Goal: Information Seeking & Learning: Check status

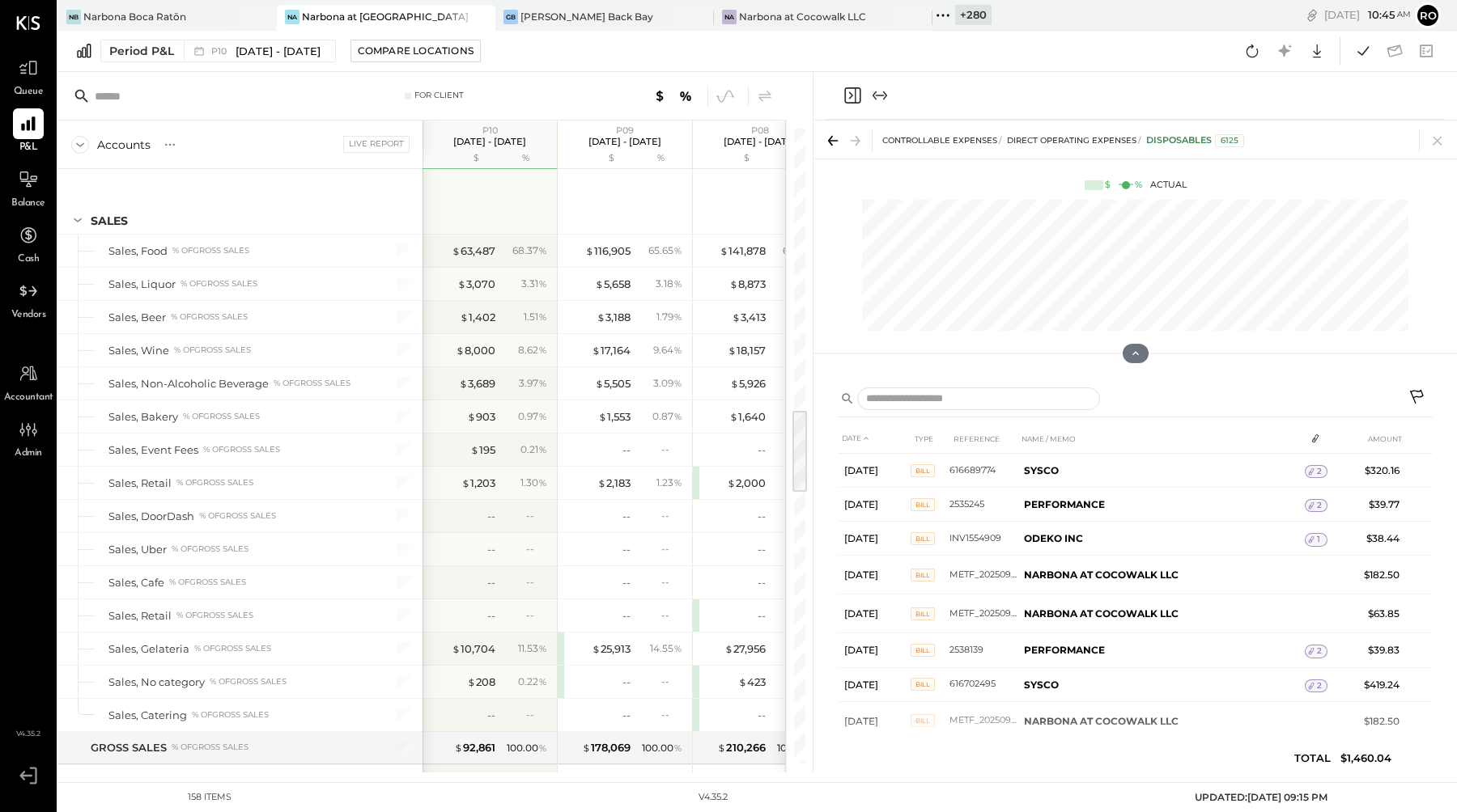
scroll to position [2122, 0]
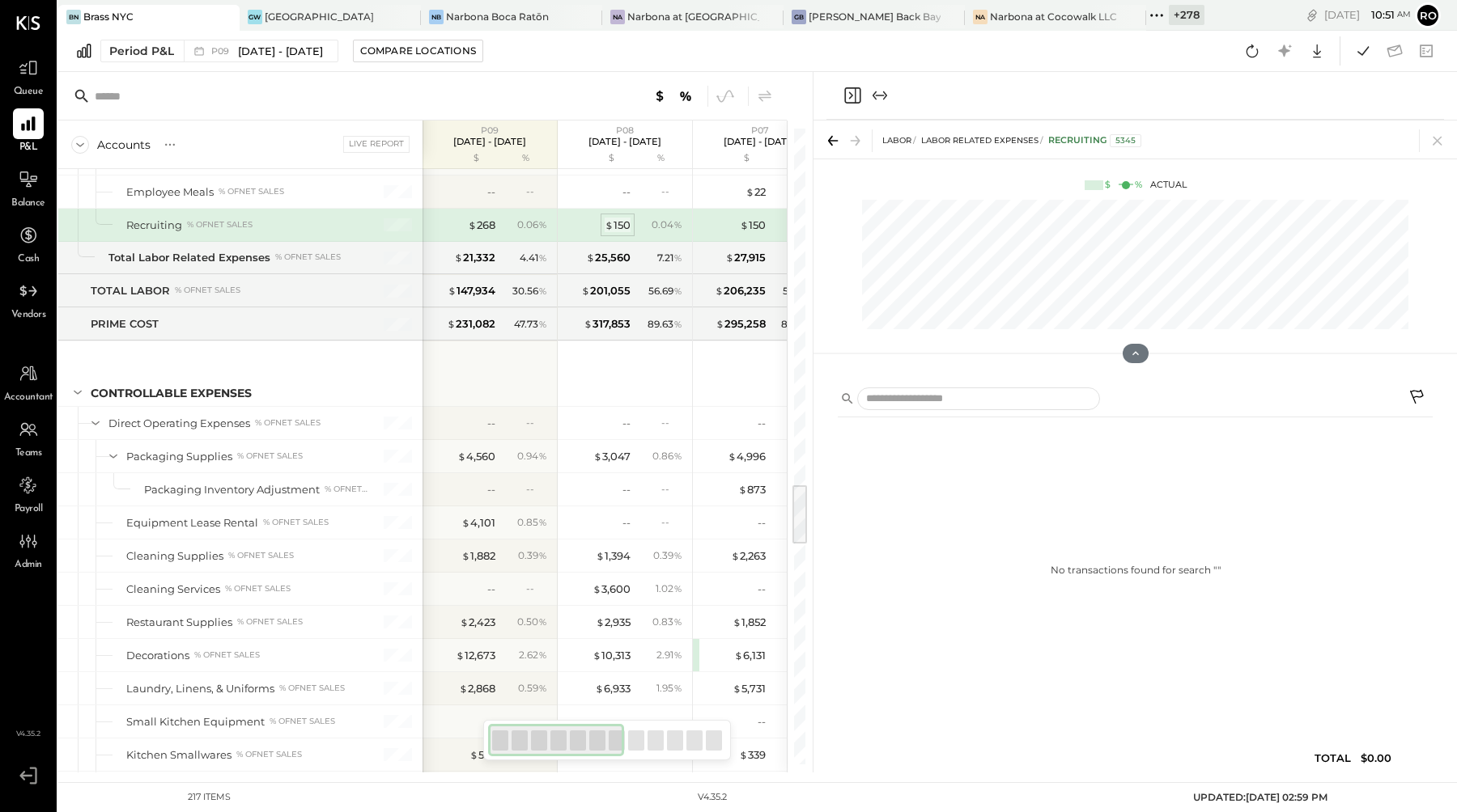
click at [630, 228] on div "$ 150" at bounding box center [617, 225] width 26 height 15
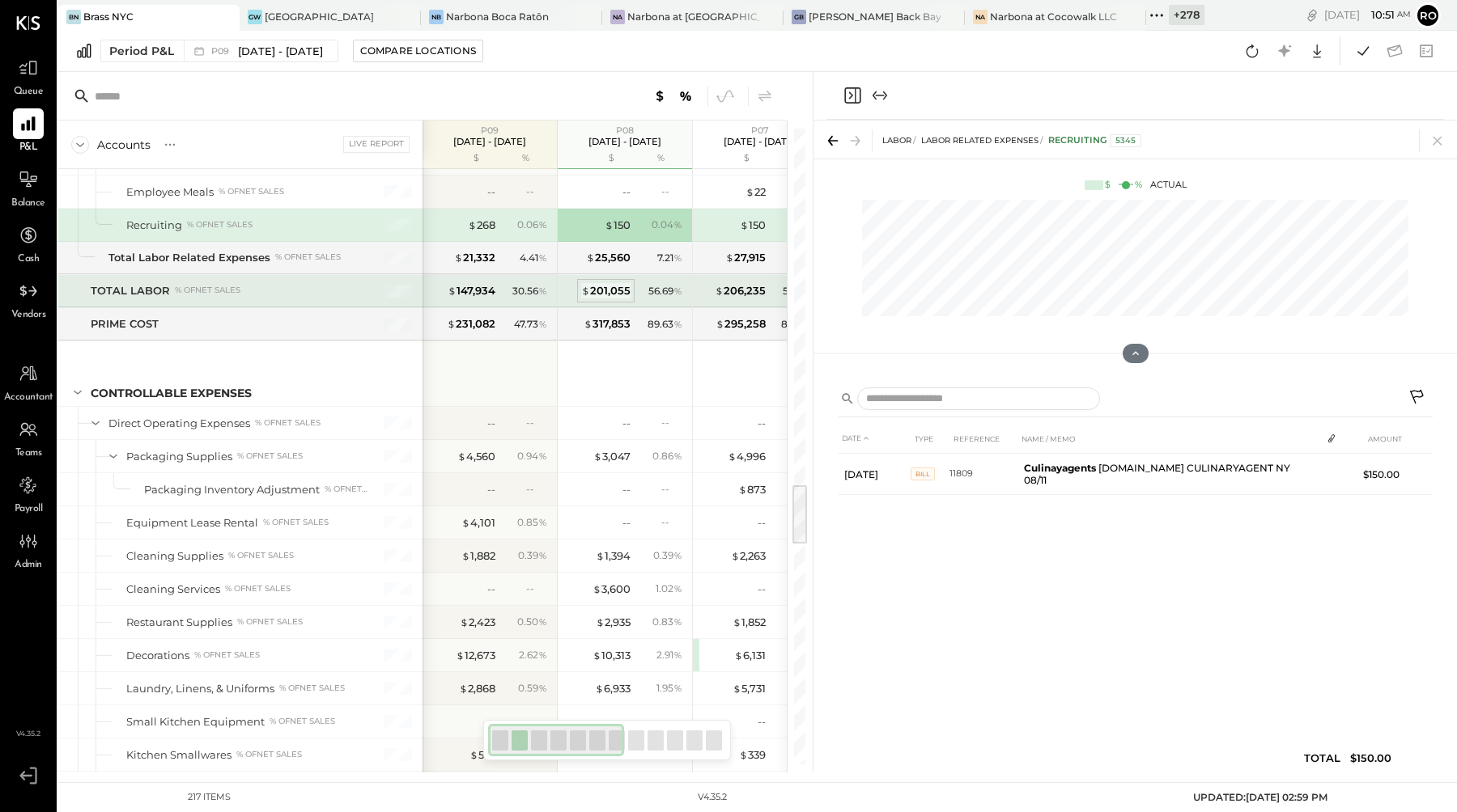
click at [610, 295] on div "$ 201,055" at bounding box center [605, 290] width 50 height 15
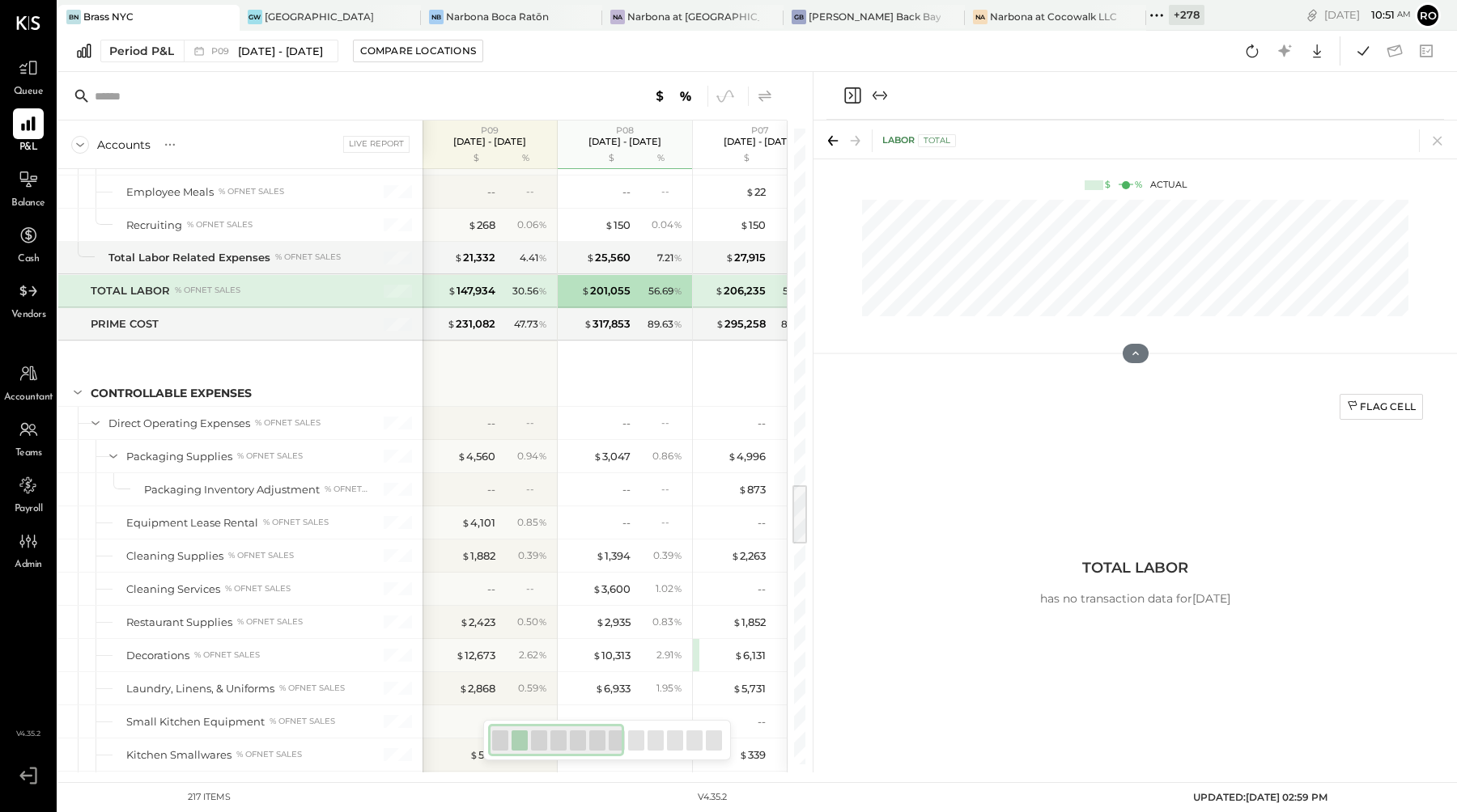
click at [771, 96] on icon at bounding box center [765, 96] width 20 height 20
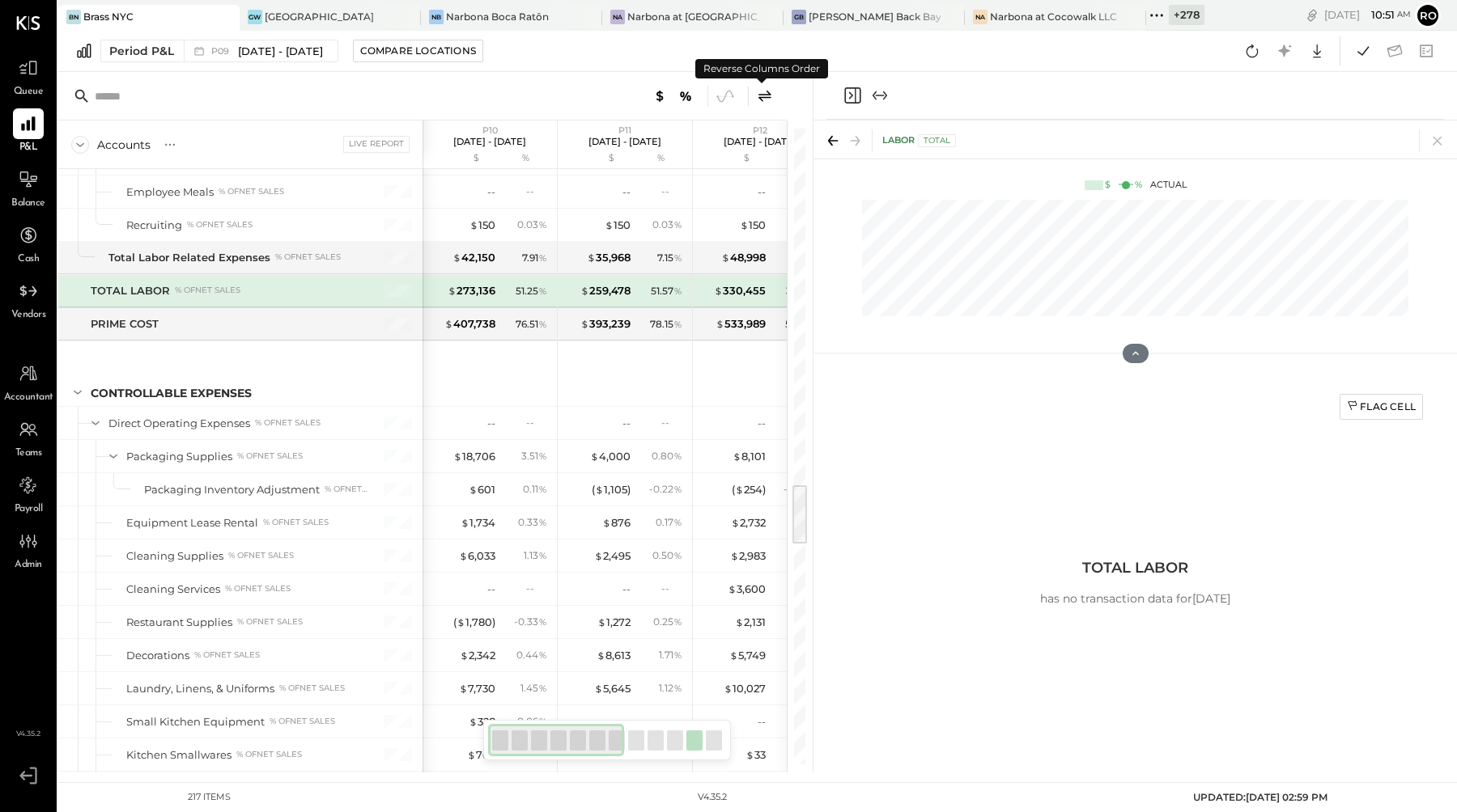
click at [771, 96] on icon at bounding box center [765, 96] width 20 height 20
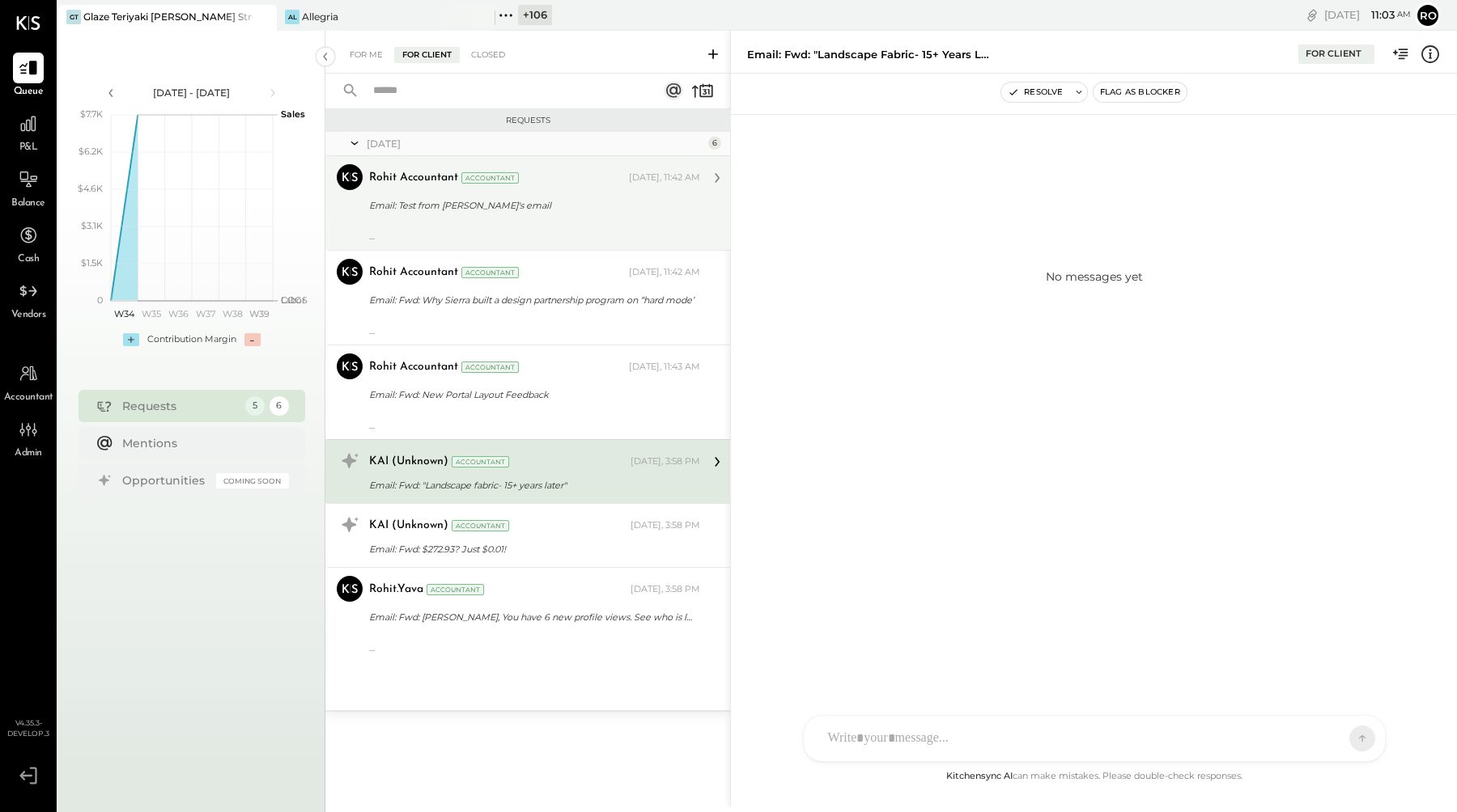
click at [488, 219] on div at bounding box center [534, 225] width 331 height 11
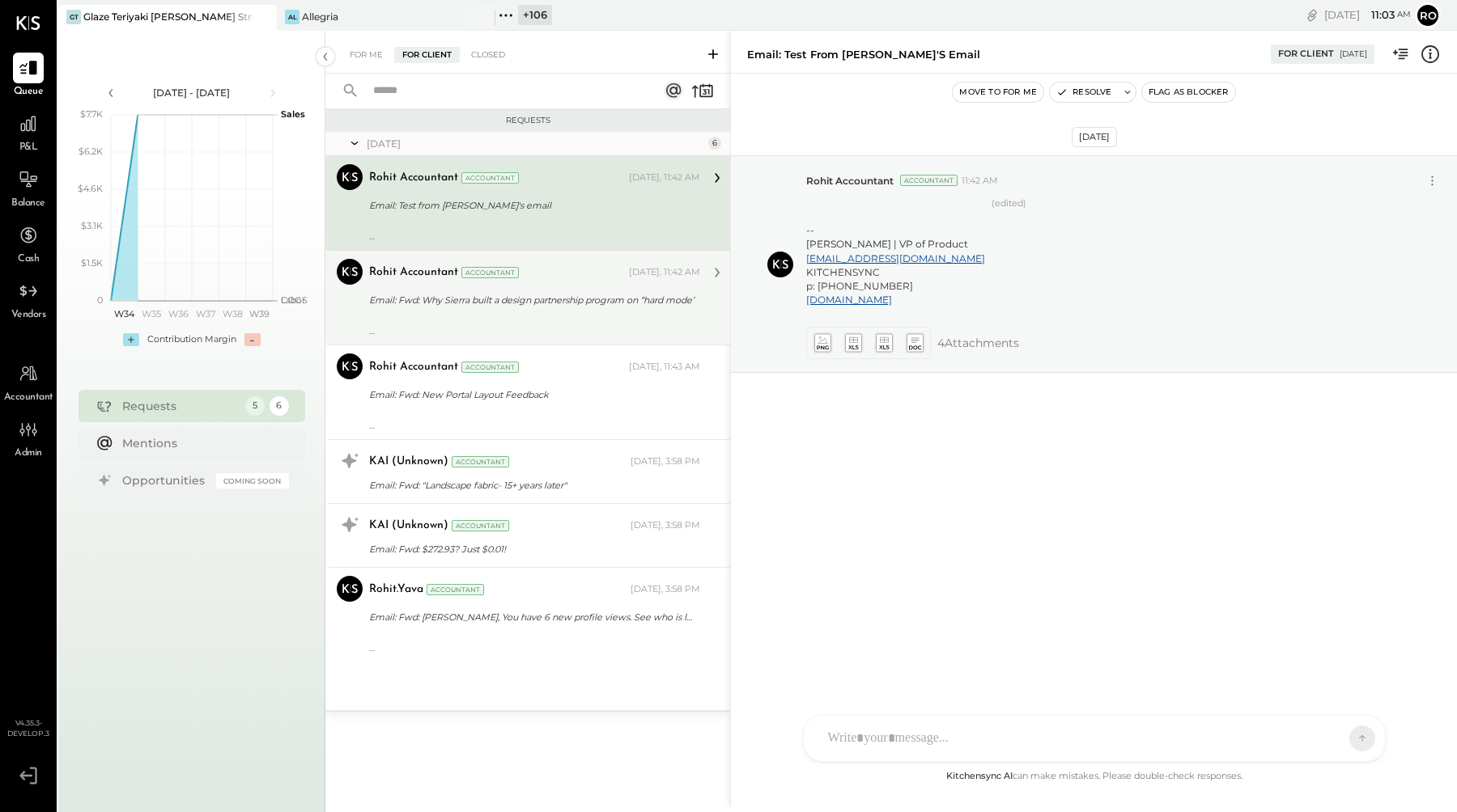
click at [569, 318] on div "---------- Forwarded message --------- From: First Round Review < review@firstr…" at bounding box center [534, 325] width 331 height 22
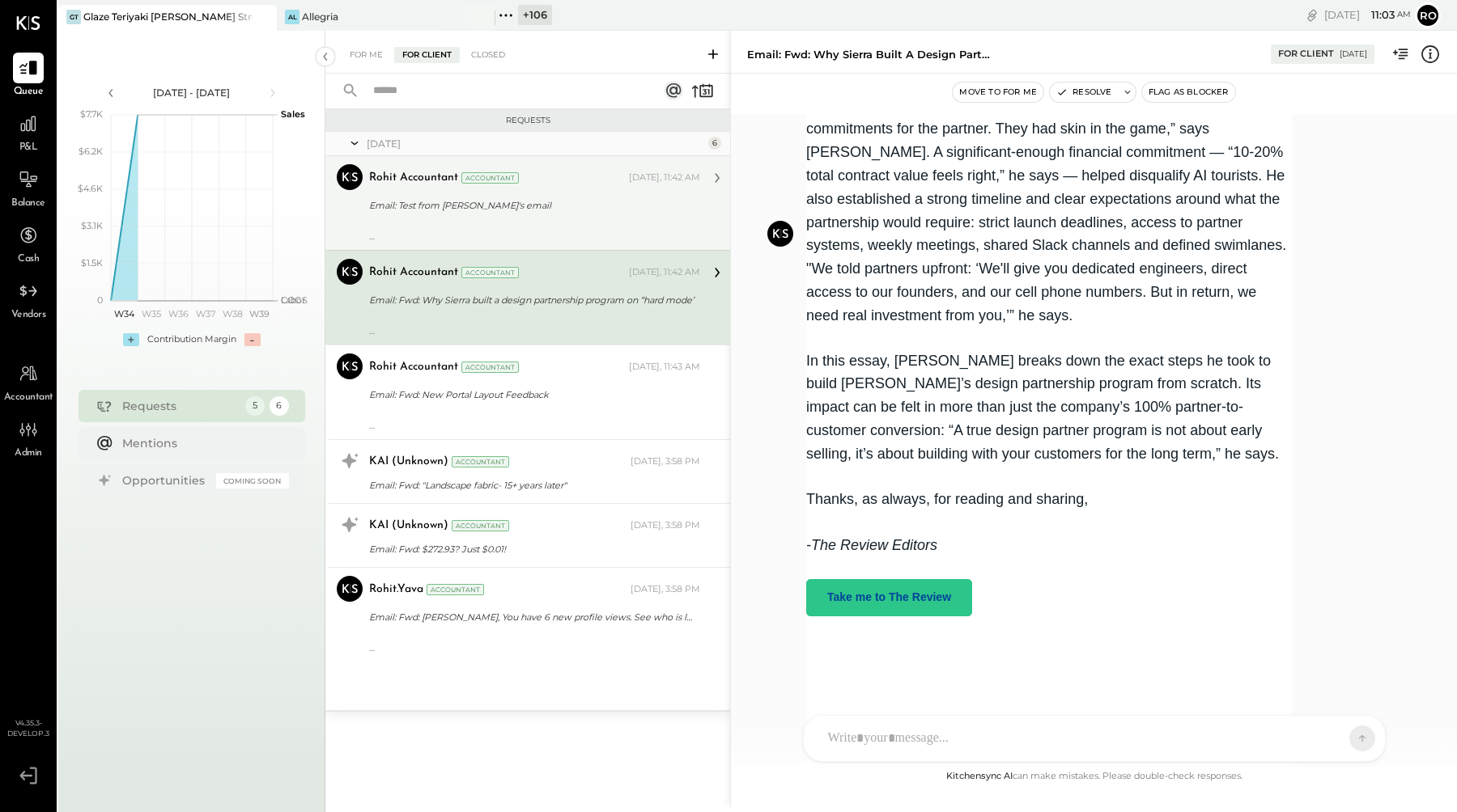
scroll to position [1531, 0]
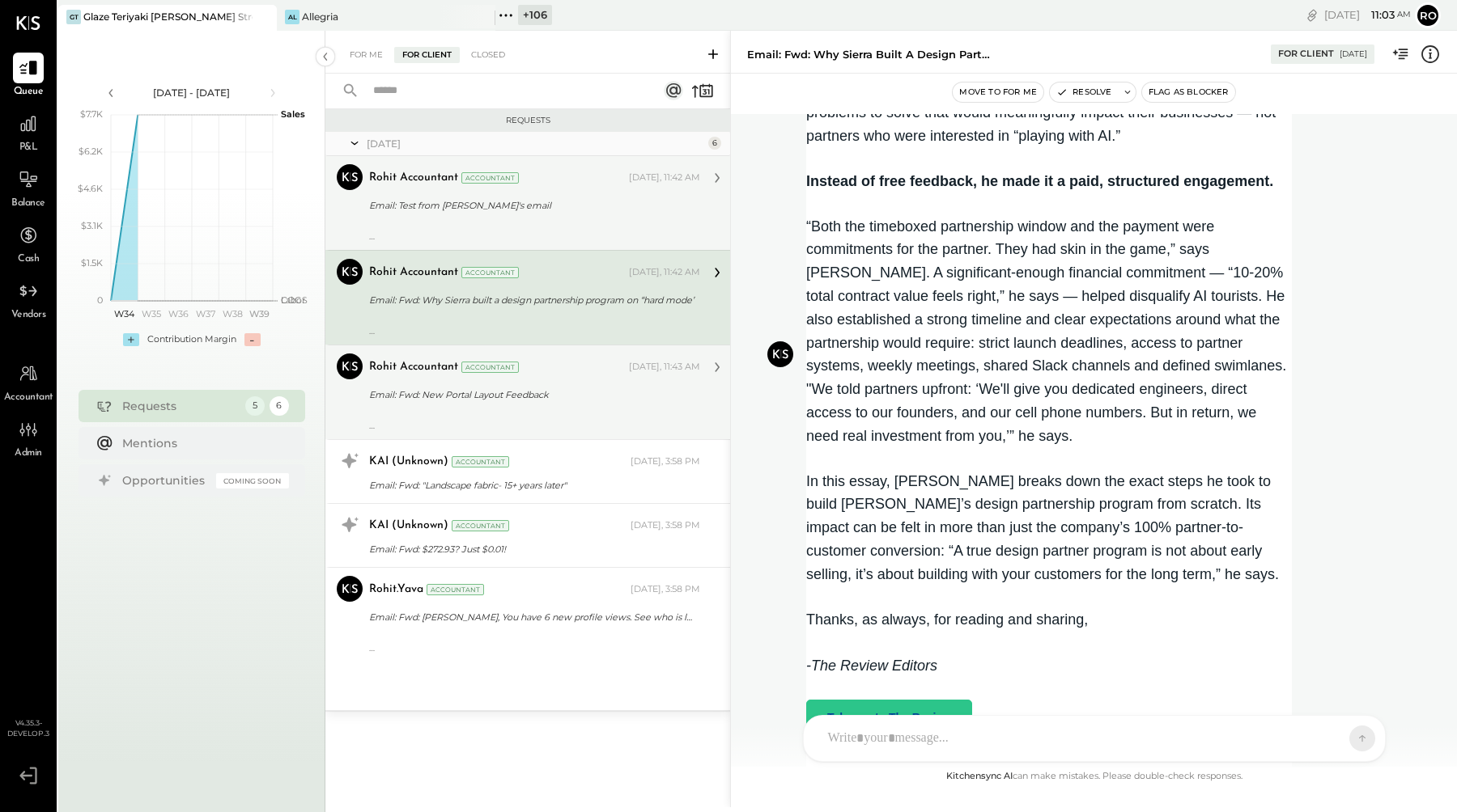
click at [561, 408] on div "---------- Forwarded message --------- From: Alex Racioppi < alex@kitchensync.u…" at bounding box center [534, 420] width 331 height 22
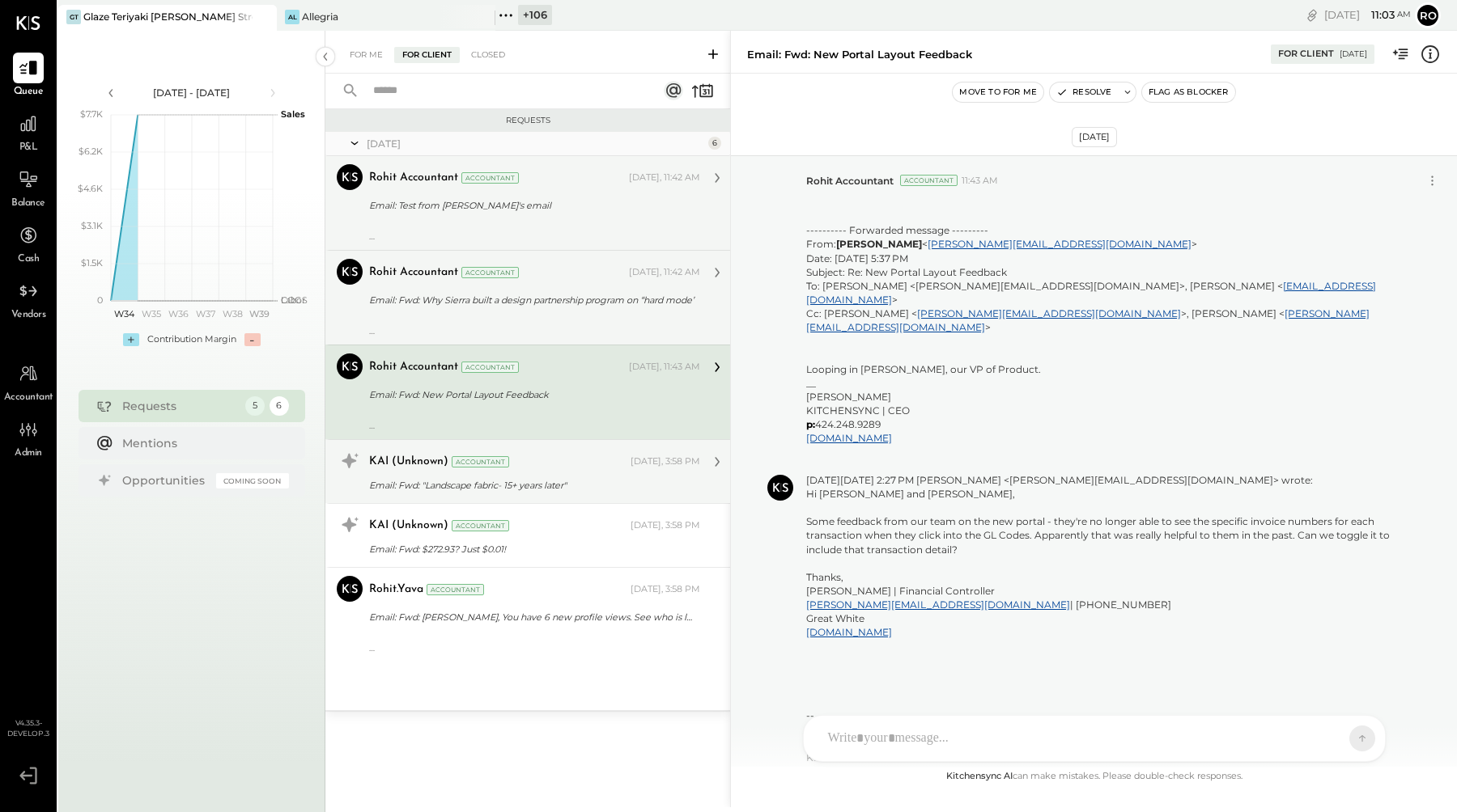
click at [580, 466] on div "KAI (Unknown) Accountant" at bounding box center [498, 462] width 259 height 16
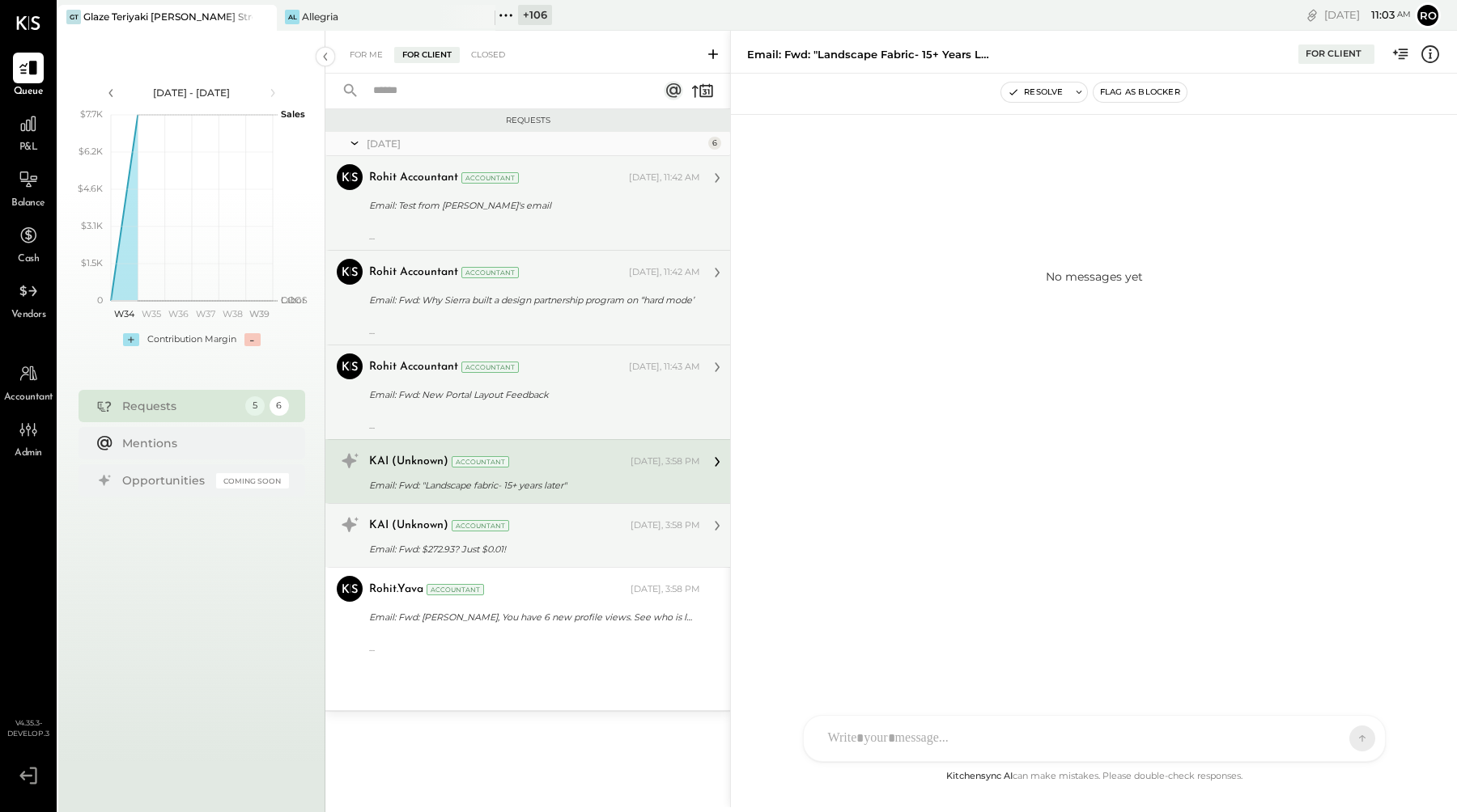
click at [570, 531] on div "KAI (Unknown) Accountant" at bounding box center [498, 525] width 259 height 16
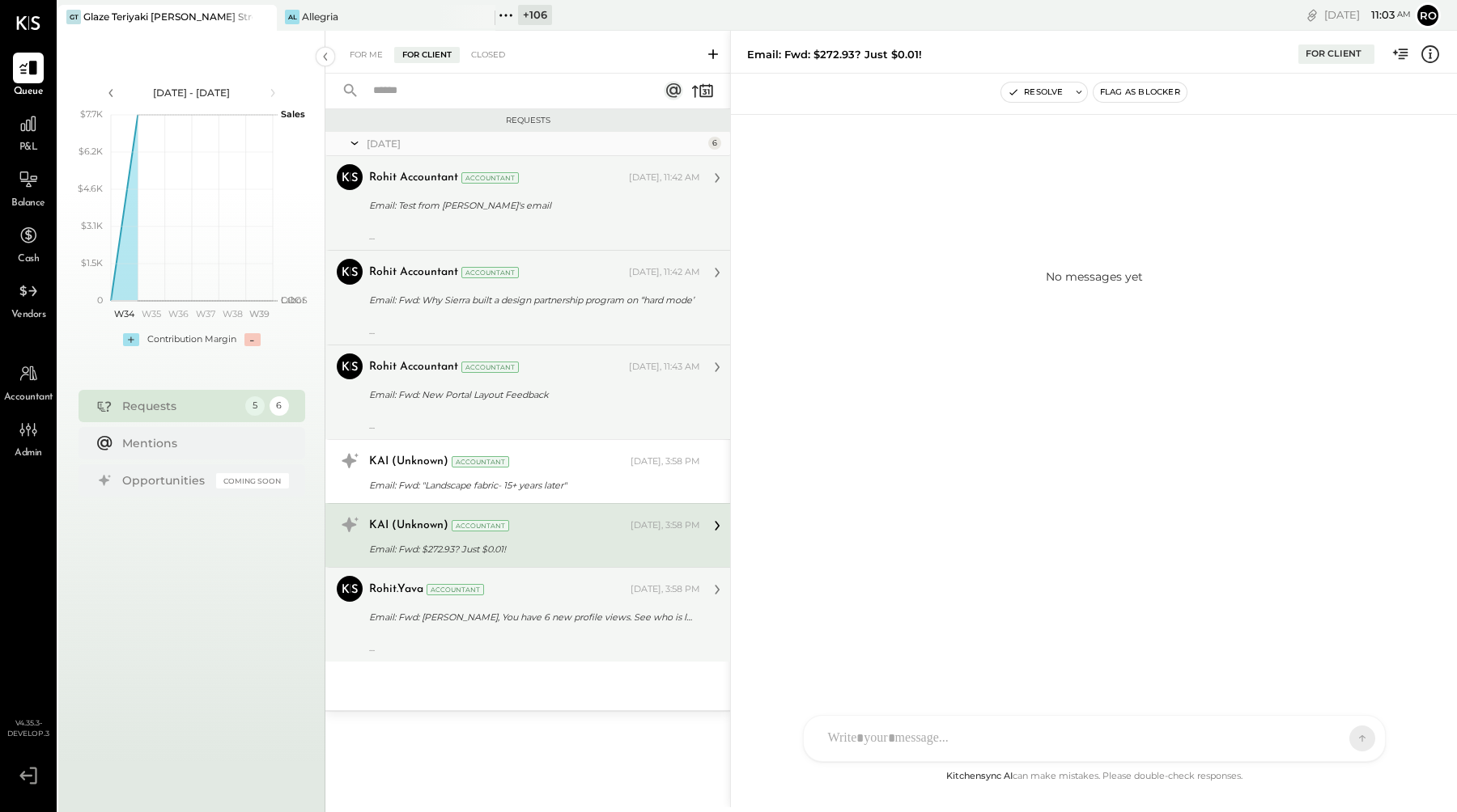
click at [568, 620] on div "Email: Fwd: Rohit, You have 6 new profile views. See who is looking at you" at bounding box center [532, 616] width 326 height 16
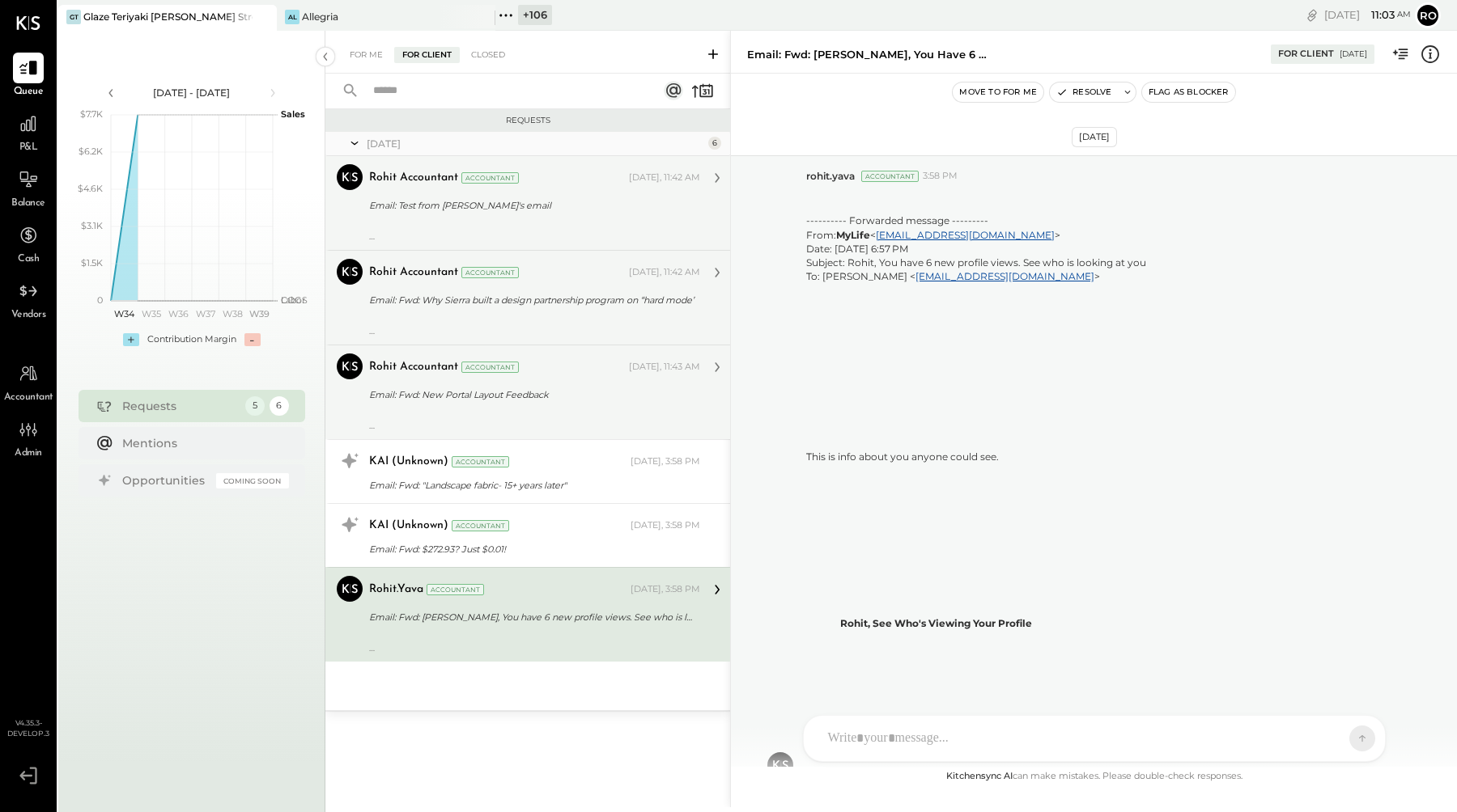
scroll to position [1298, 0]
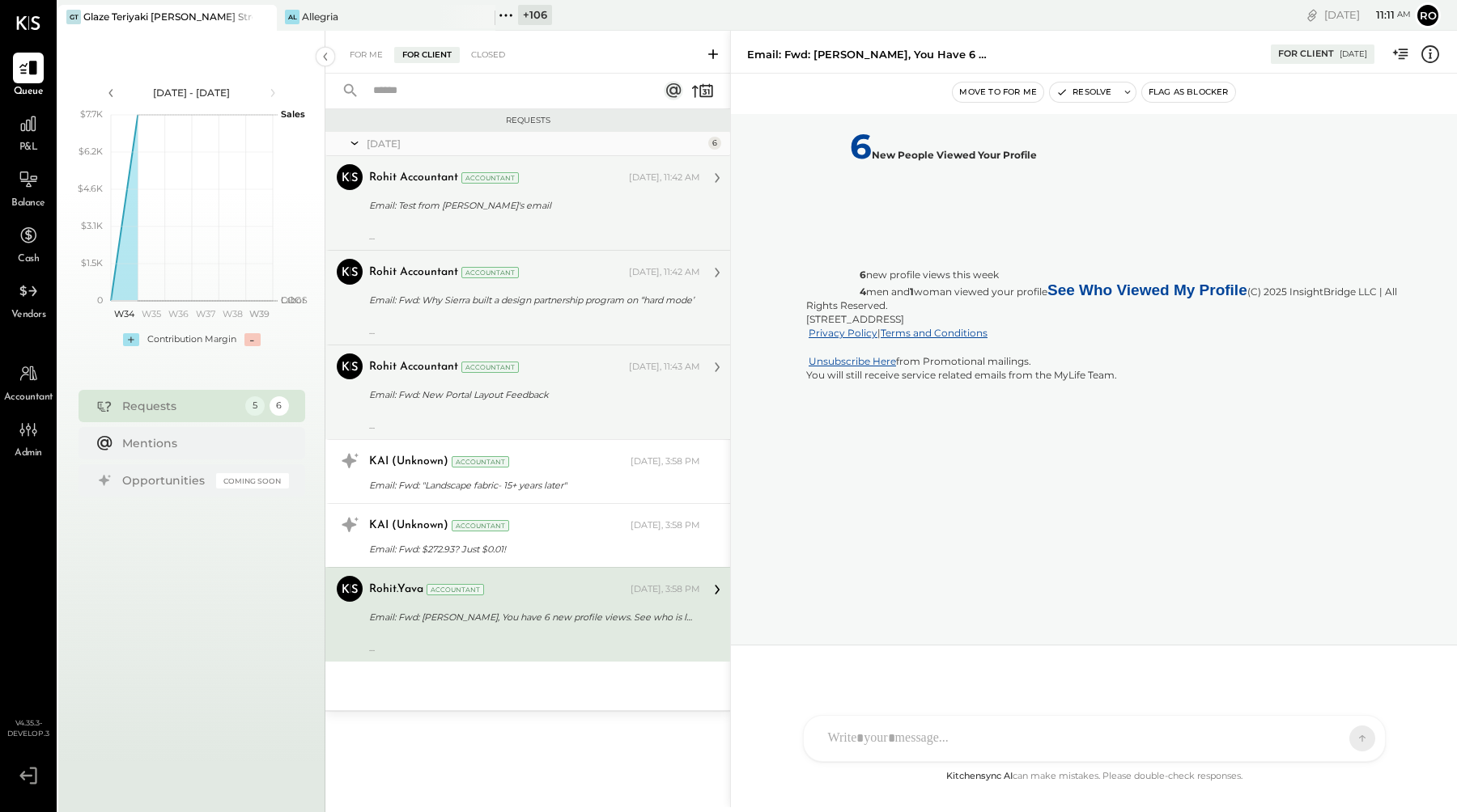
click at [621, 223] on div at bounding box center [534, 225] width 331 height 11
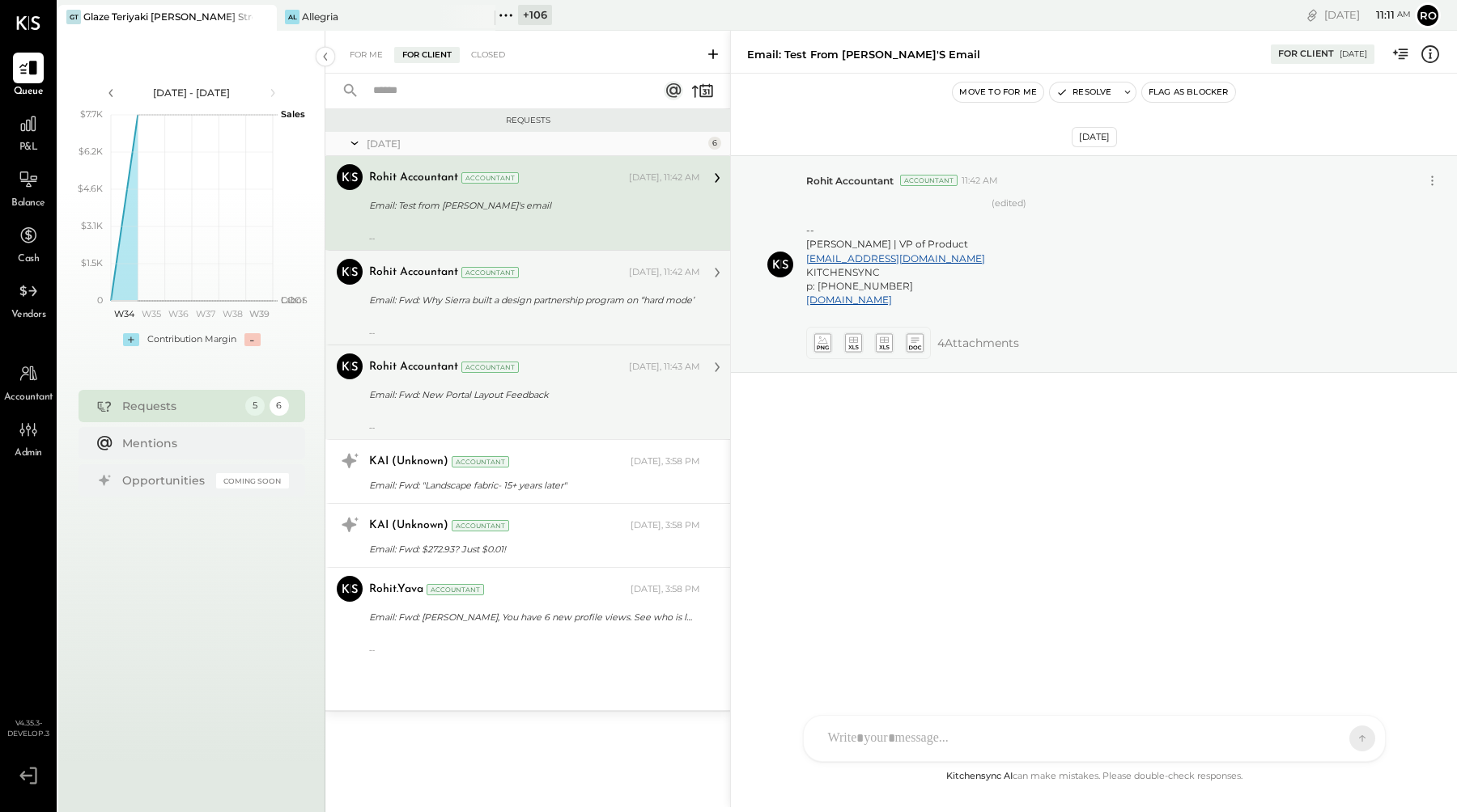
click at [572, 314] on div "---------- Forwarded message --------- From: First Round Review < review@firstr…" at bounding box center [534, 325] width 331 height 22
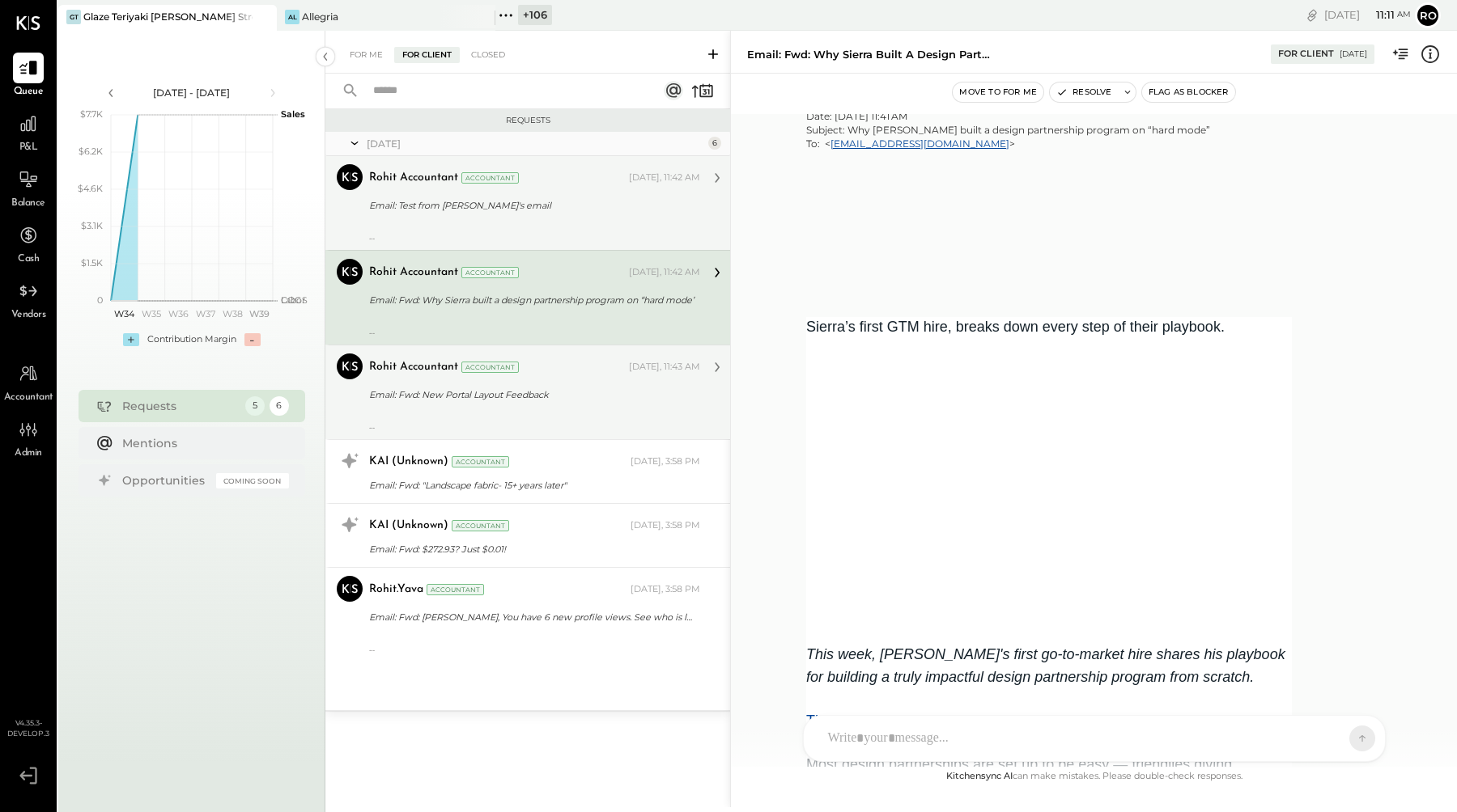
scroll to position [370, 0]
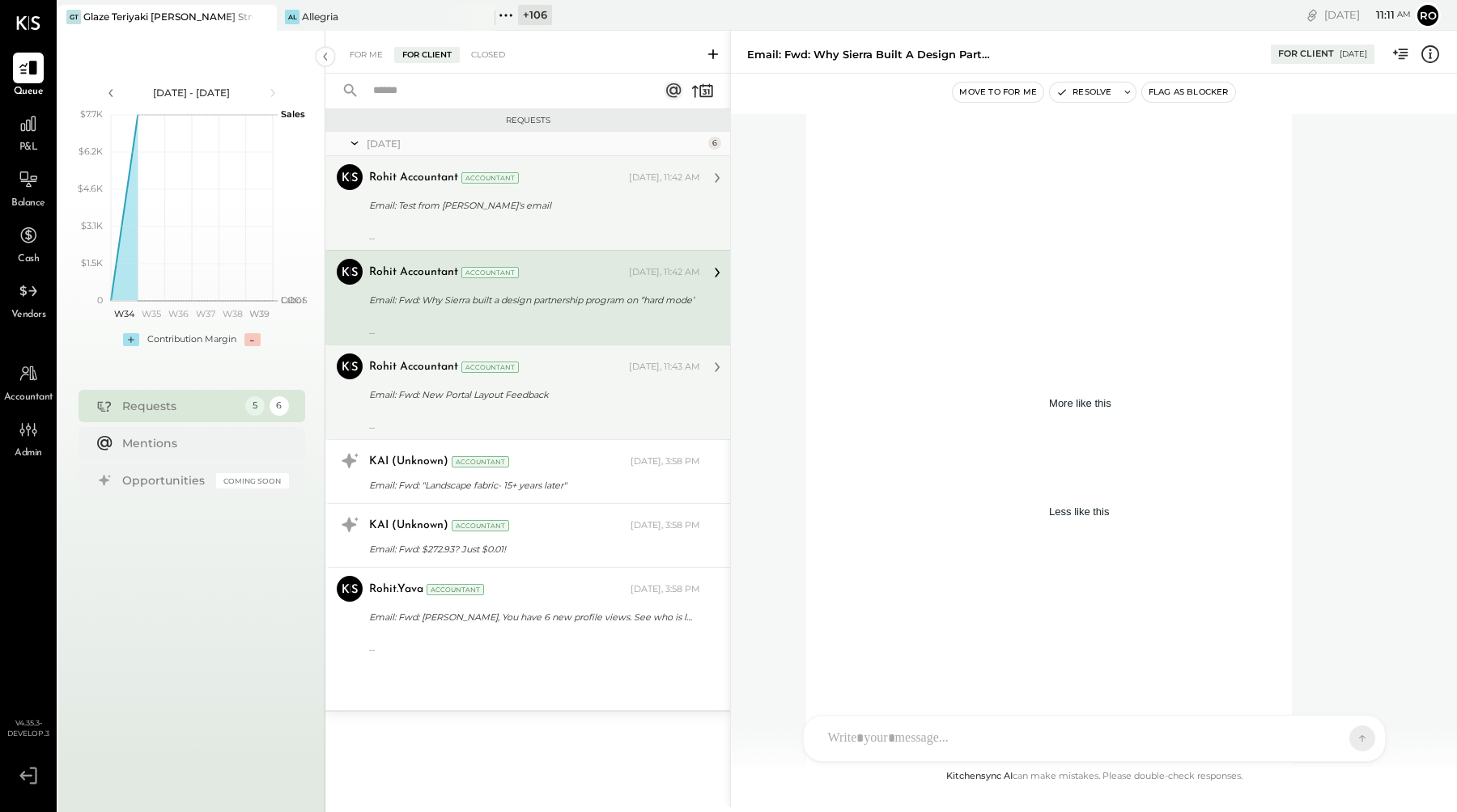
click at [558, 406] on div "Rohit Accountant Accountant Yesterday, 11:43 AM Email: Fwd: New Portal Layout F…" at bounding box center [534, 391] width 331 height 78
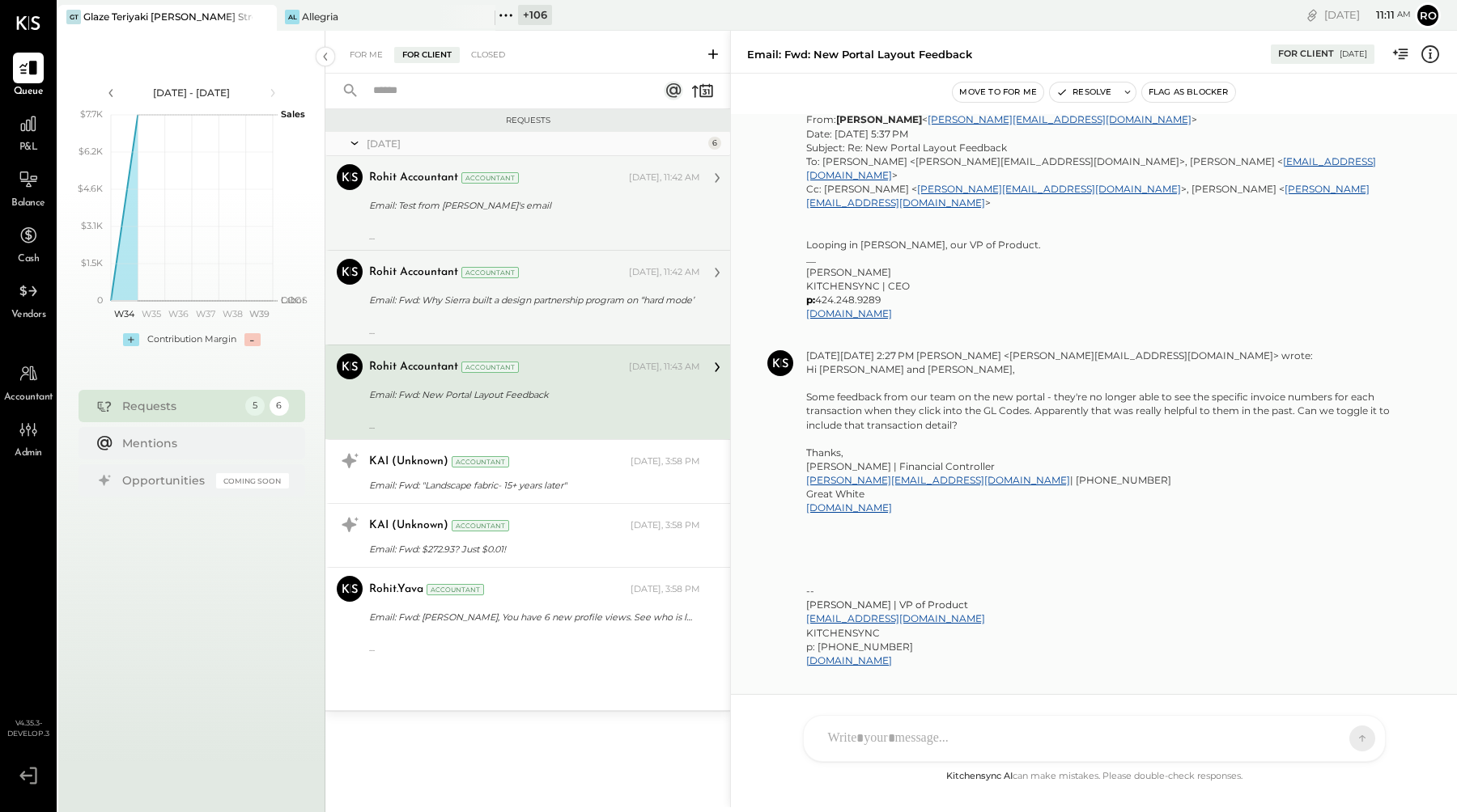
scroll to position [125, 0]
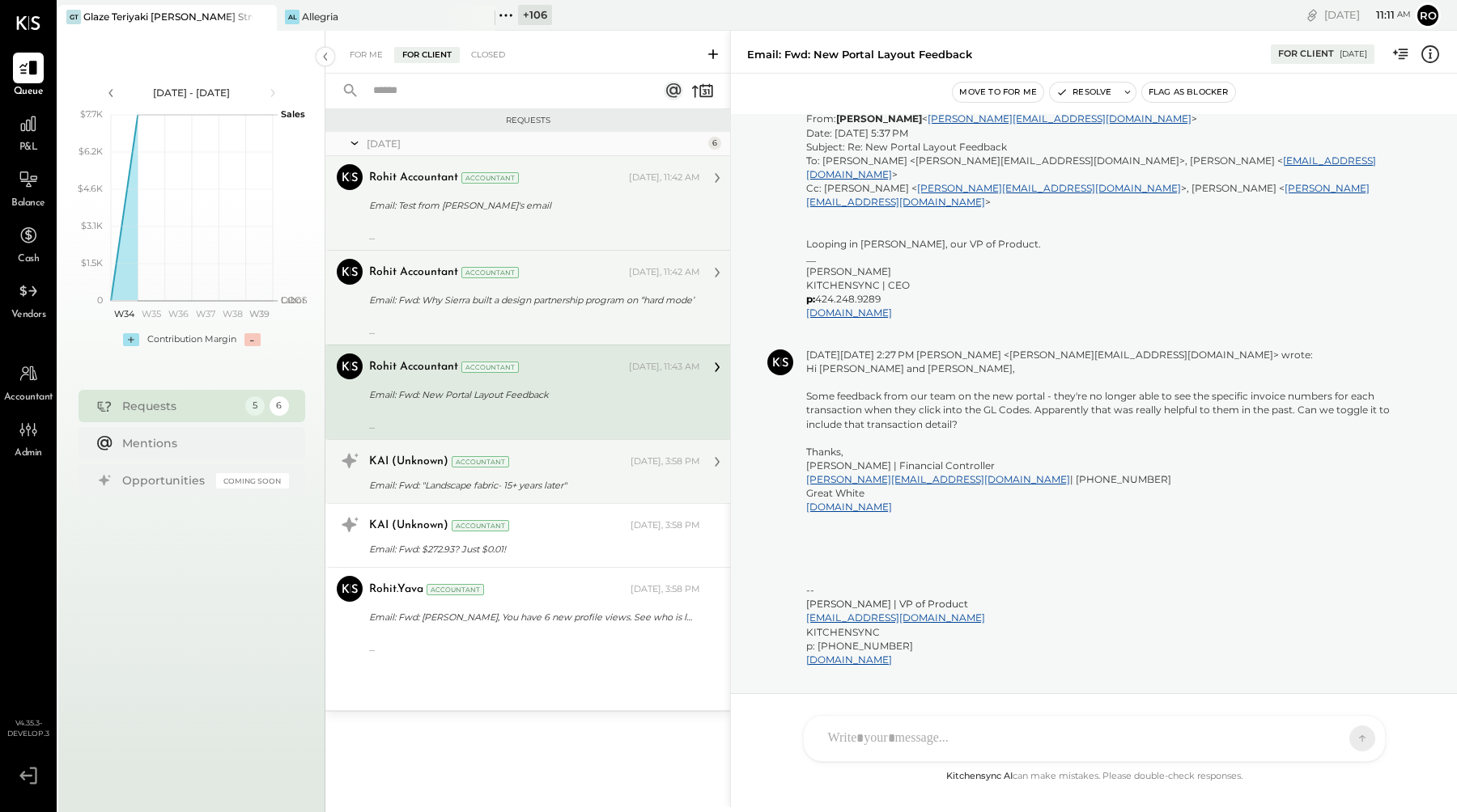
click at [600, 472] on div "KAI (Unknown) Accountant Yesterday, 3:58 PM" at bounding box center [534, 462] width 331 height 22
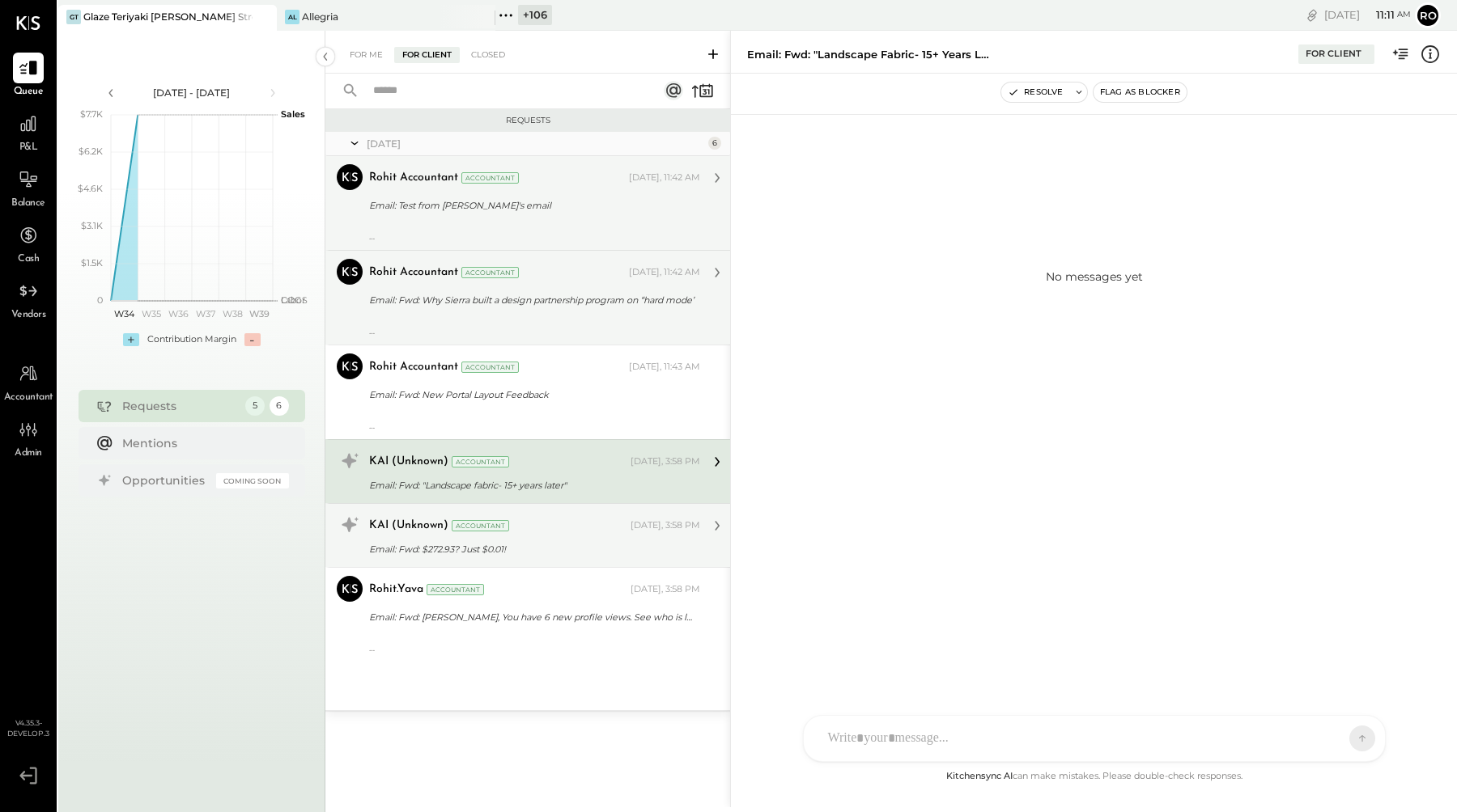
click at [547, 536] on div "KAI (Unknown) Accountant Yesterday, 3:58 PM" at bounding box center [534, 525] width 331 height 22
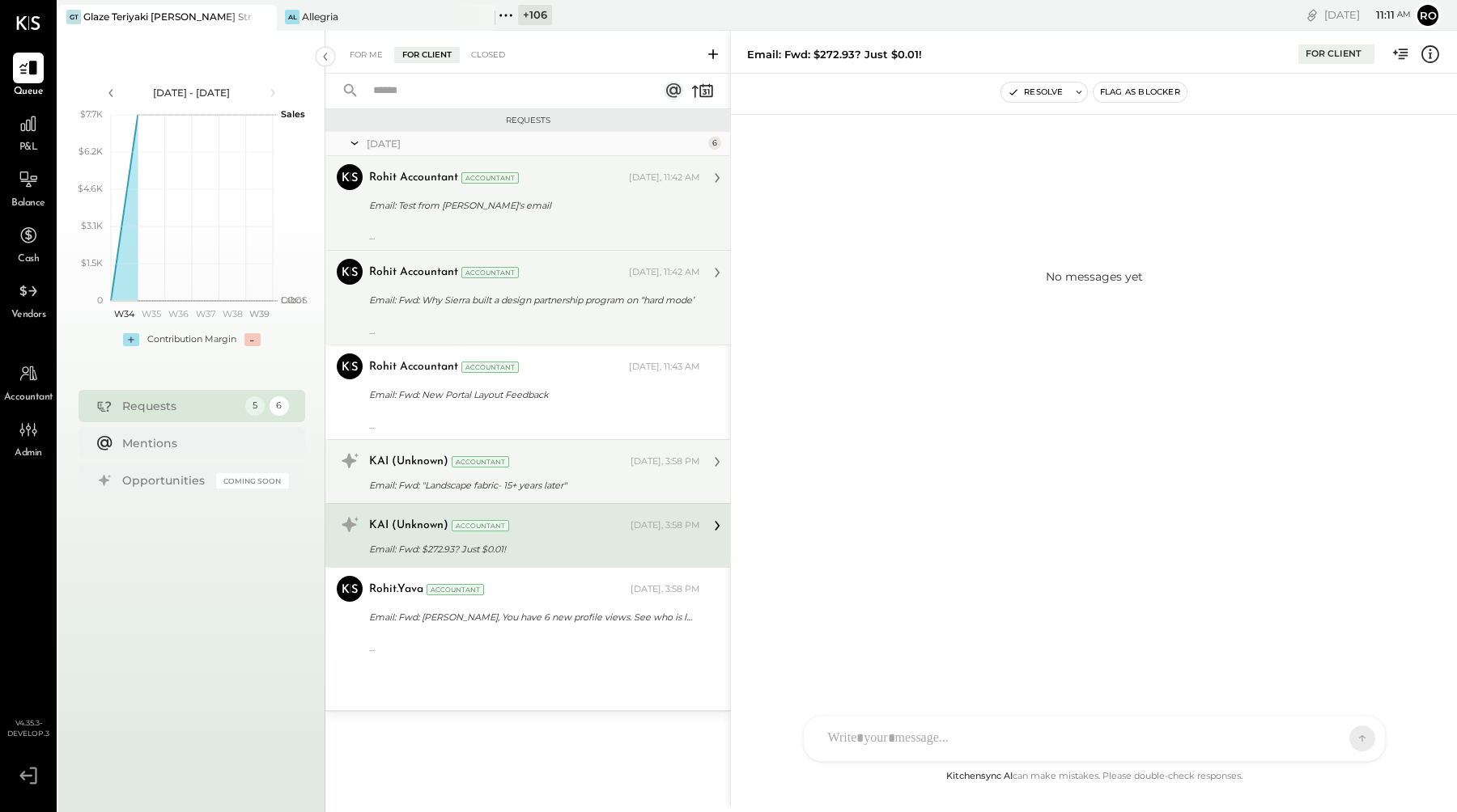
click at [571, 476] on div "Email: Fwd: "Landscape fabric- 15+ years later"" at bounding box center [532, 485] width 326 height 20
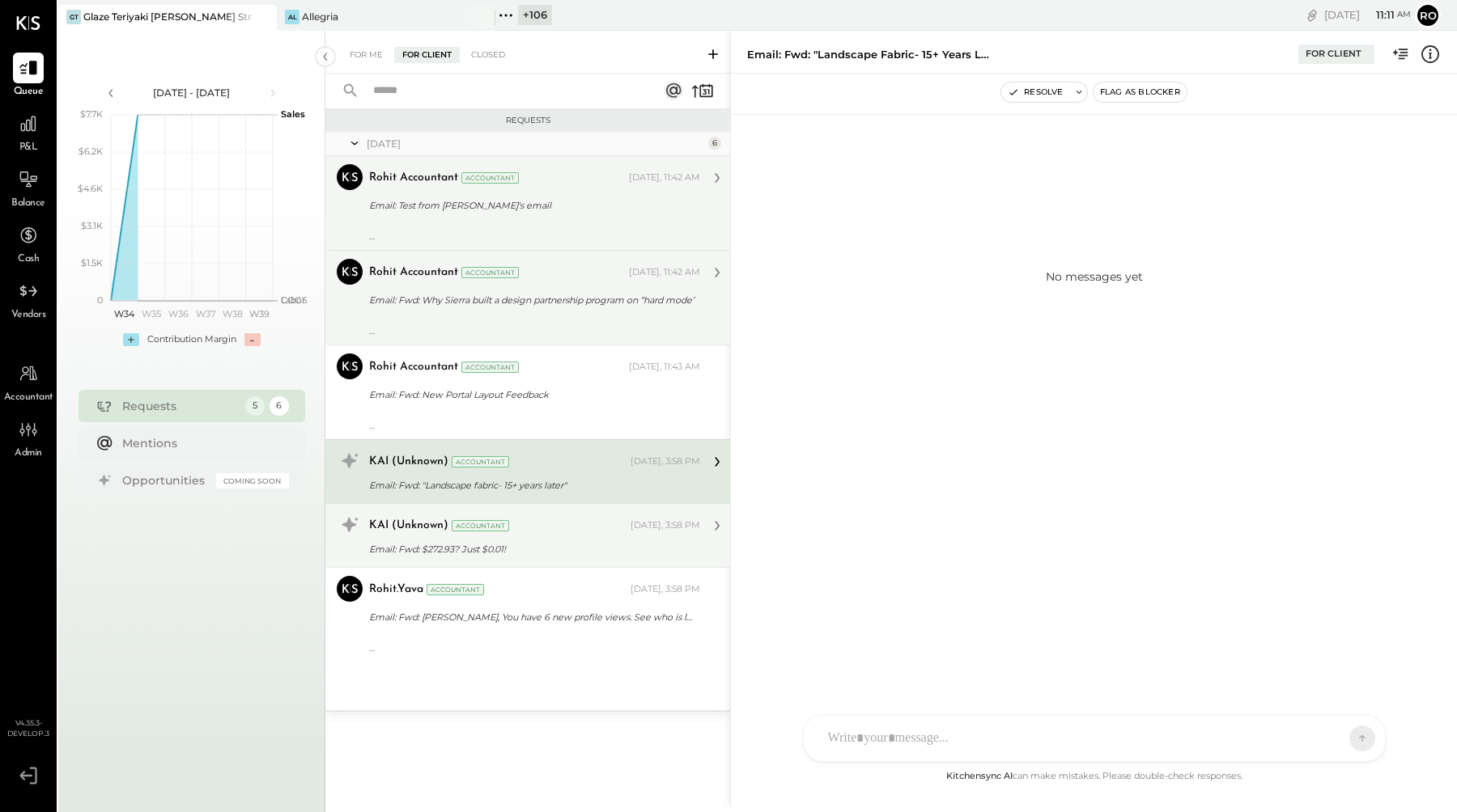
click at [572, 543] on div "Email: Fwd: $272.93? Just $0.01!" at bounding box center [532, 549] width 326 height 16
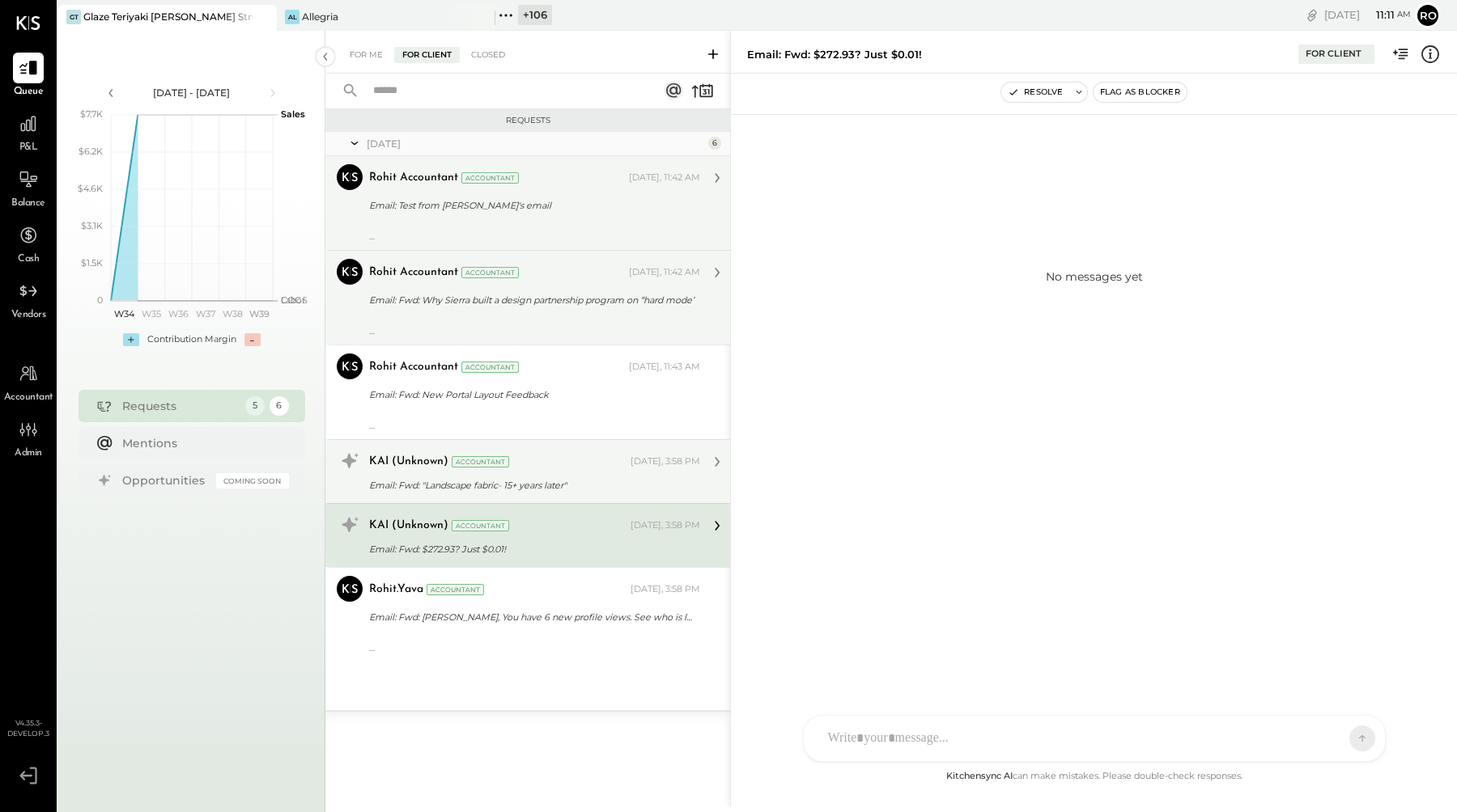
click at [585, 478] on div "Email: Fwd: "Landscape fabric- 15+ years later"" at bounding box center [532, 485] width 326 height 16
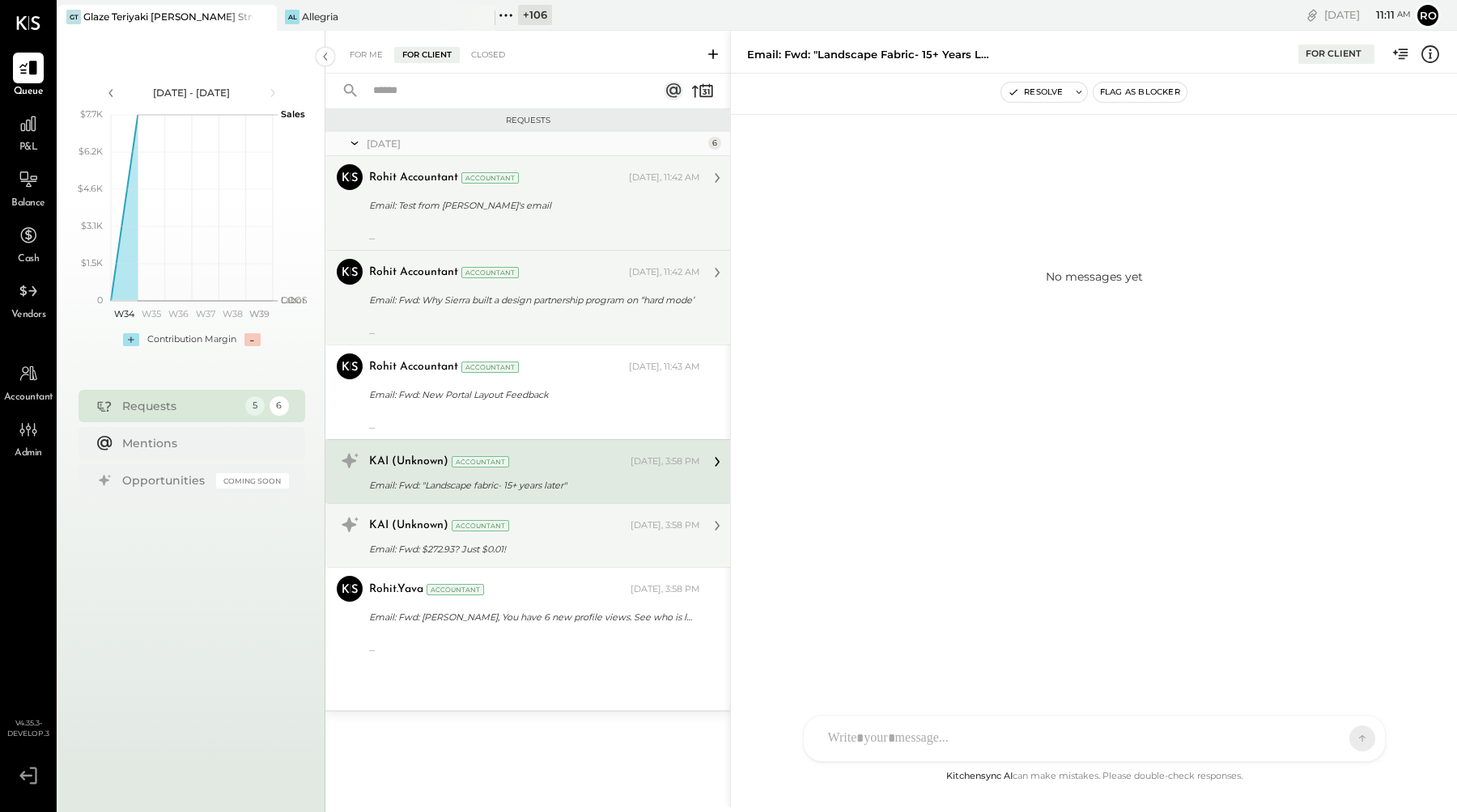
click at [578, 549] on div "Email: Fwd: $272.93? Just $0.01!" at bounding box center [532, 549] width 326 height 16
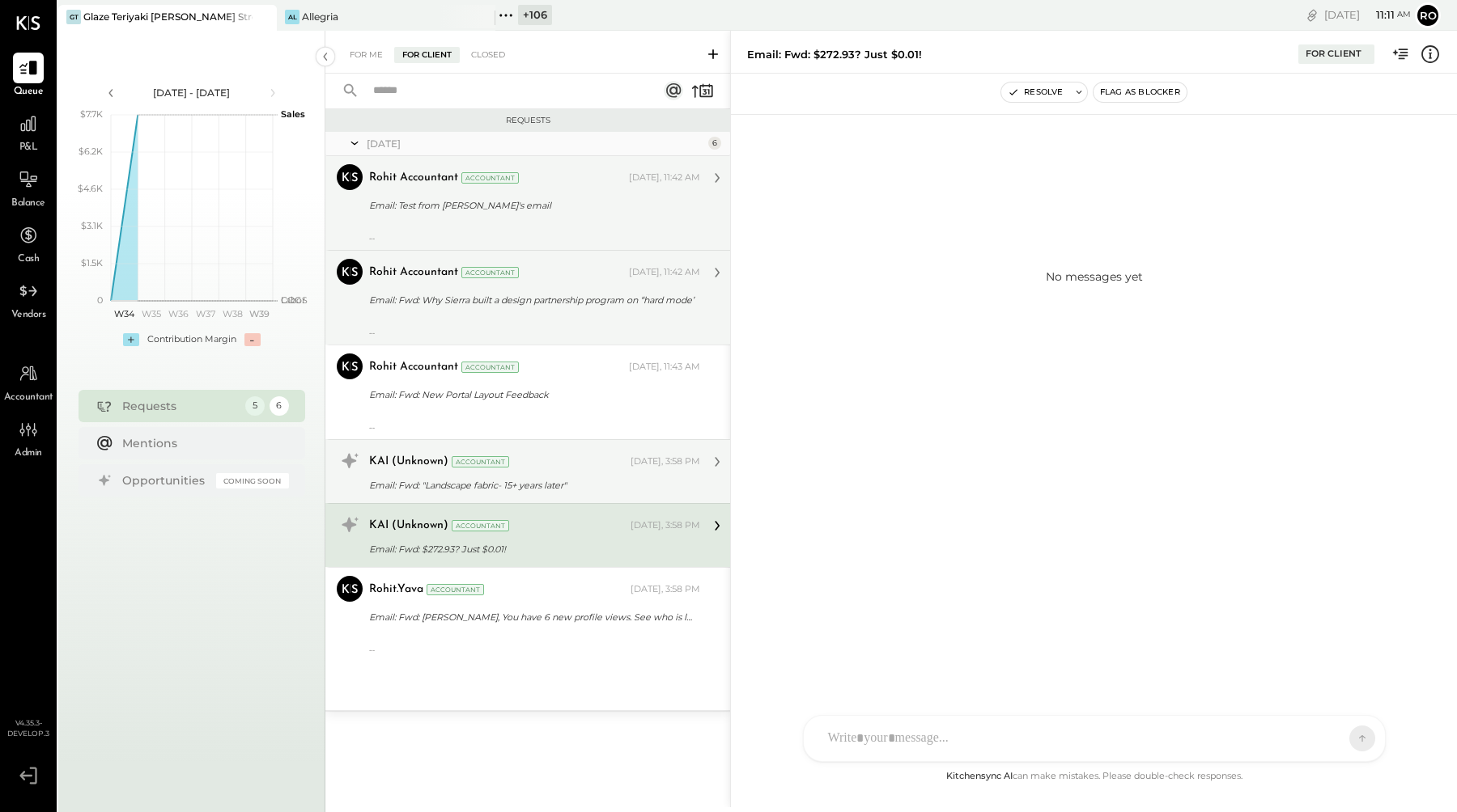
click at [565, 480] on div "Email: Fwd: "Landscape fabric- 15+ years later"" at bounding box center [532, 485] width 326 height 16
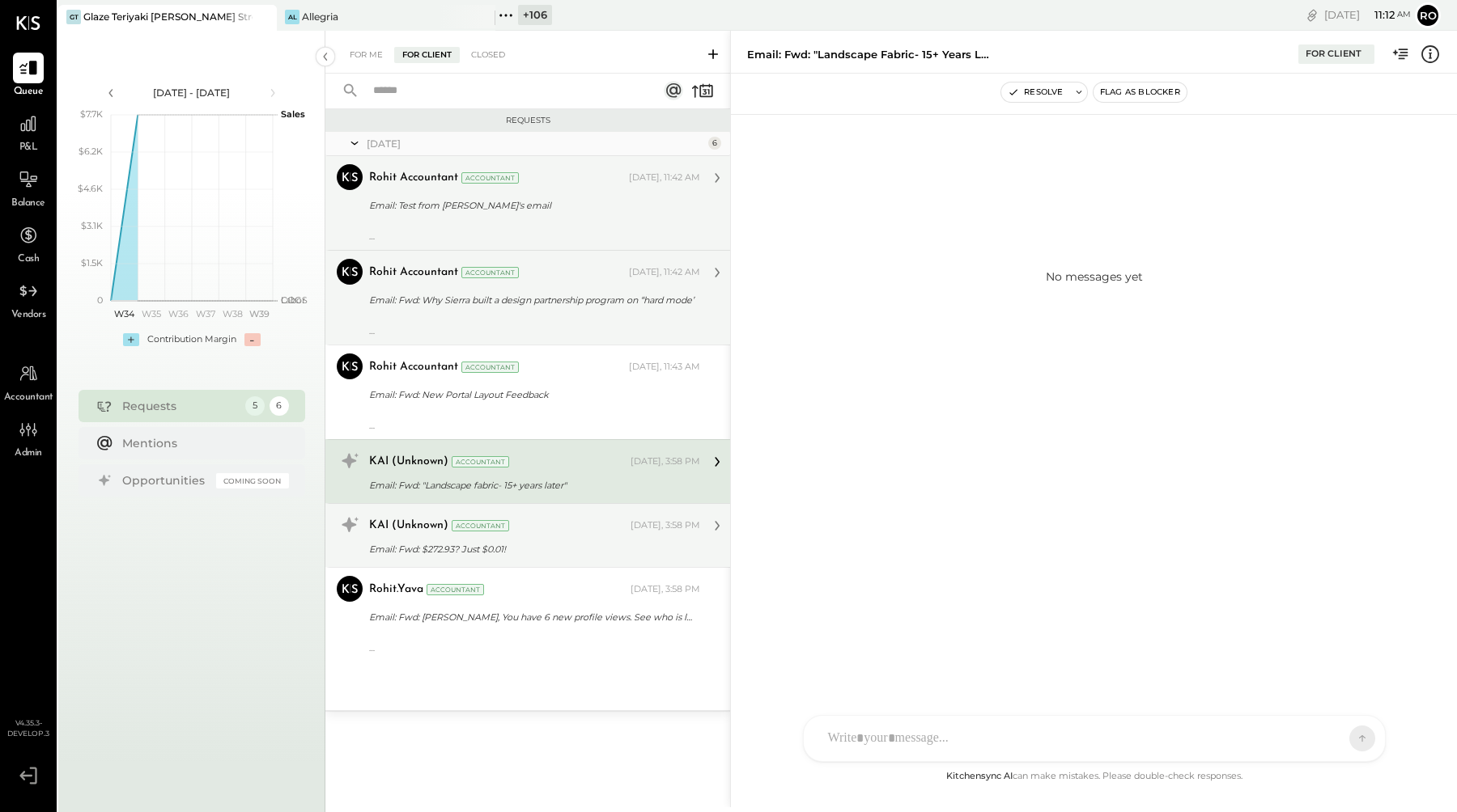
click at [575, 558] on div "Email: Fwd: $272.93? Just $0.01!" at bounding box center [532, 549] width 326 height 20
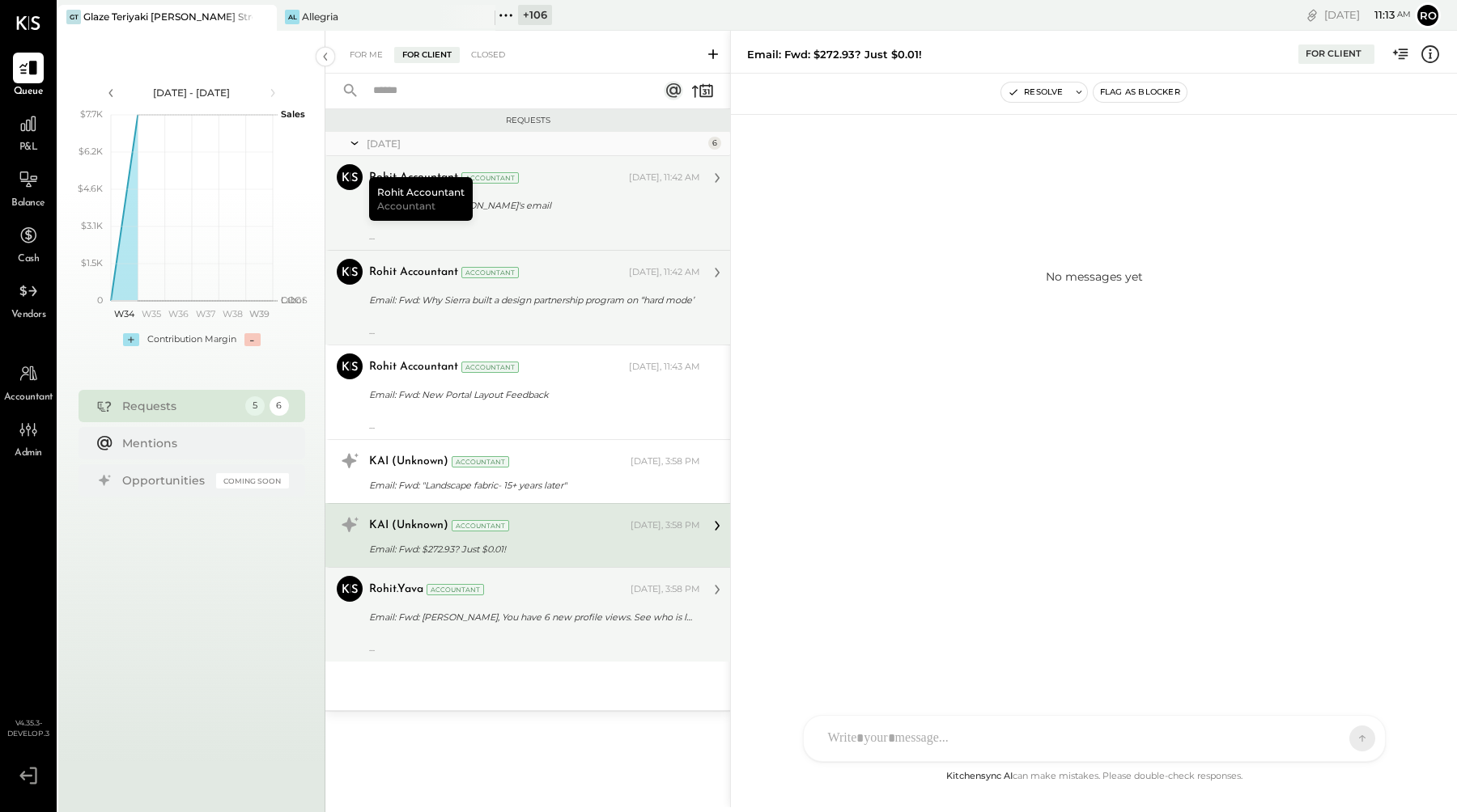
click at [536, 620] on div "Email: Fwd: Rohit, You have 6 new profile views. See who is looking at you" at bounding box center [532, 616] width 326 height 16
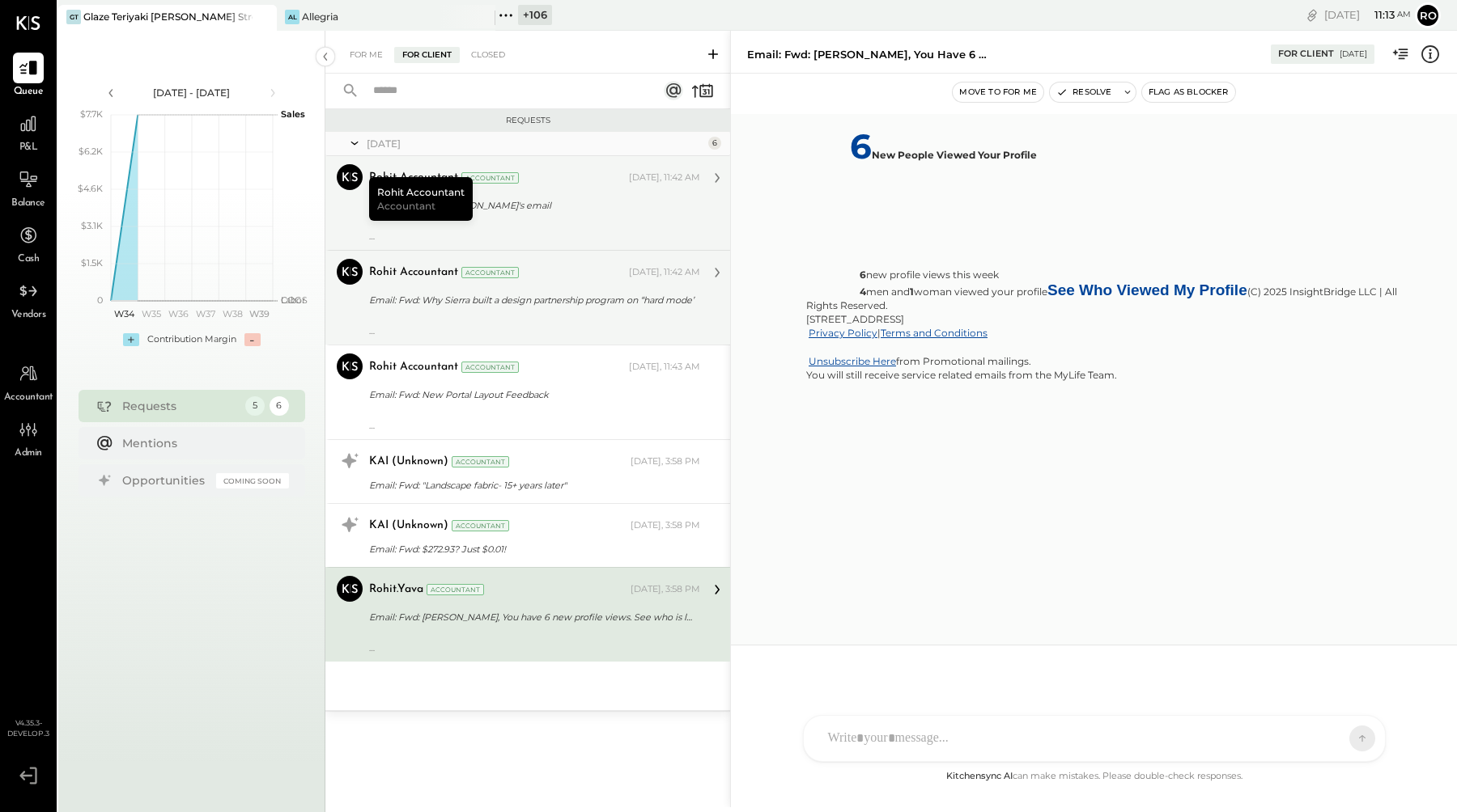
scroll to position [1298, 0]
click at [355, 49] on div "For Me" at bounding box center [366, 54] width 50 height 16
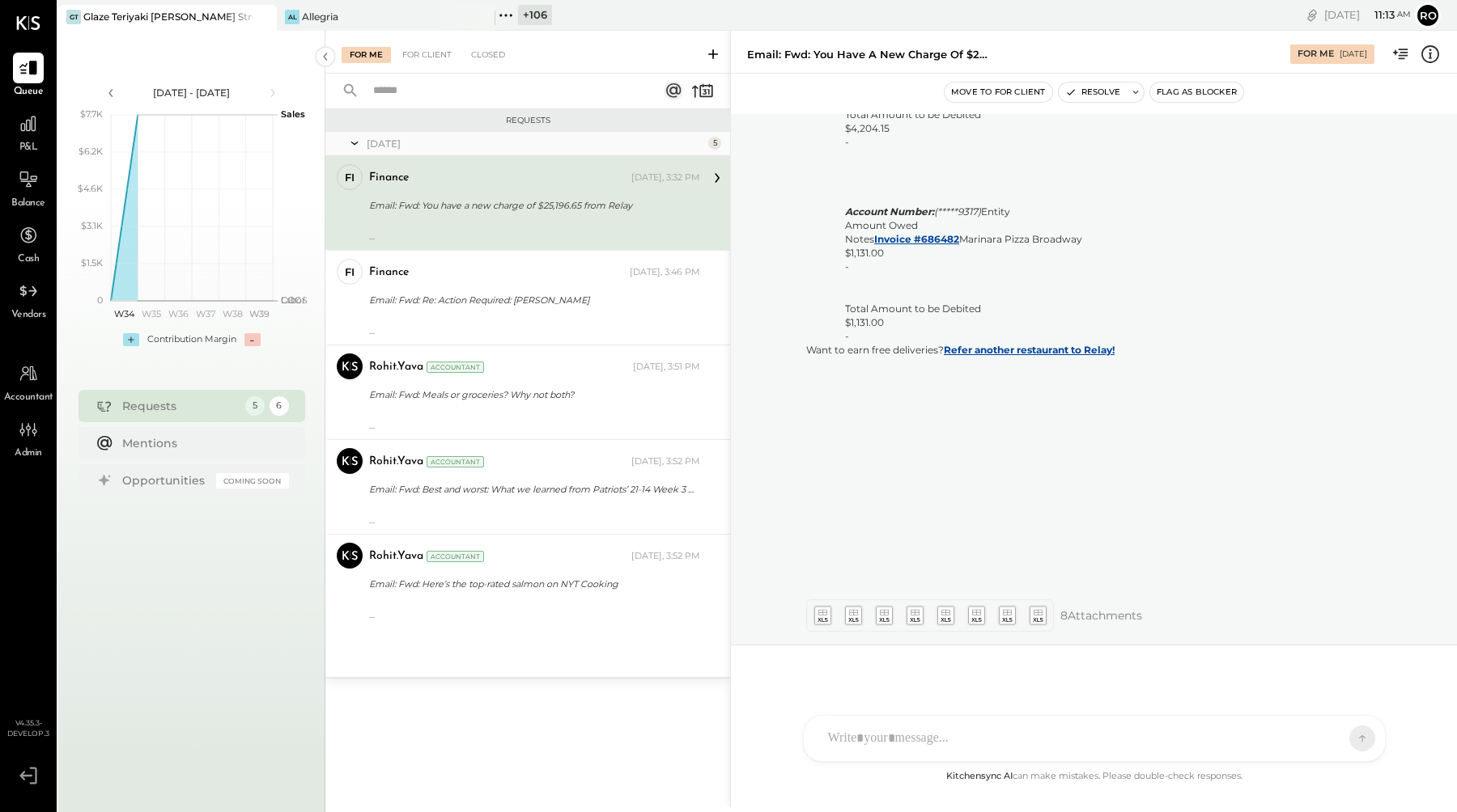
click at [556, 238] on div "---------- Forwarded message --------- From: Relay Billing <billing@computer.re…" at bounding box center [534, 230] width 331 height 22
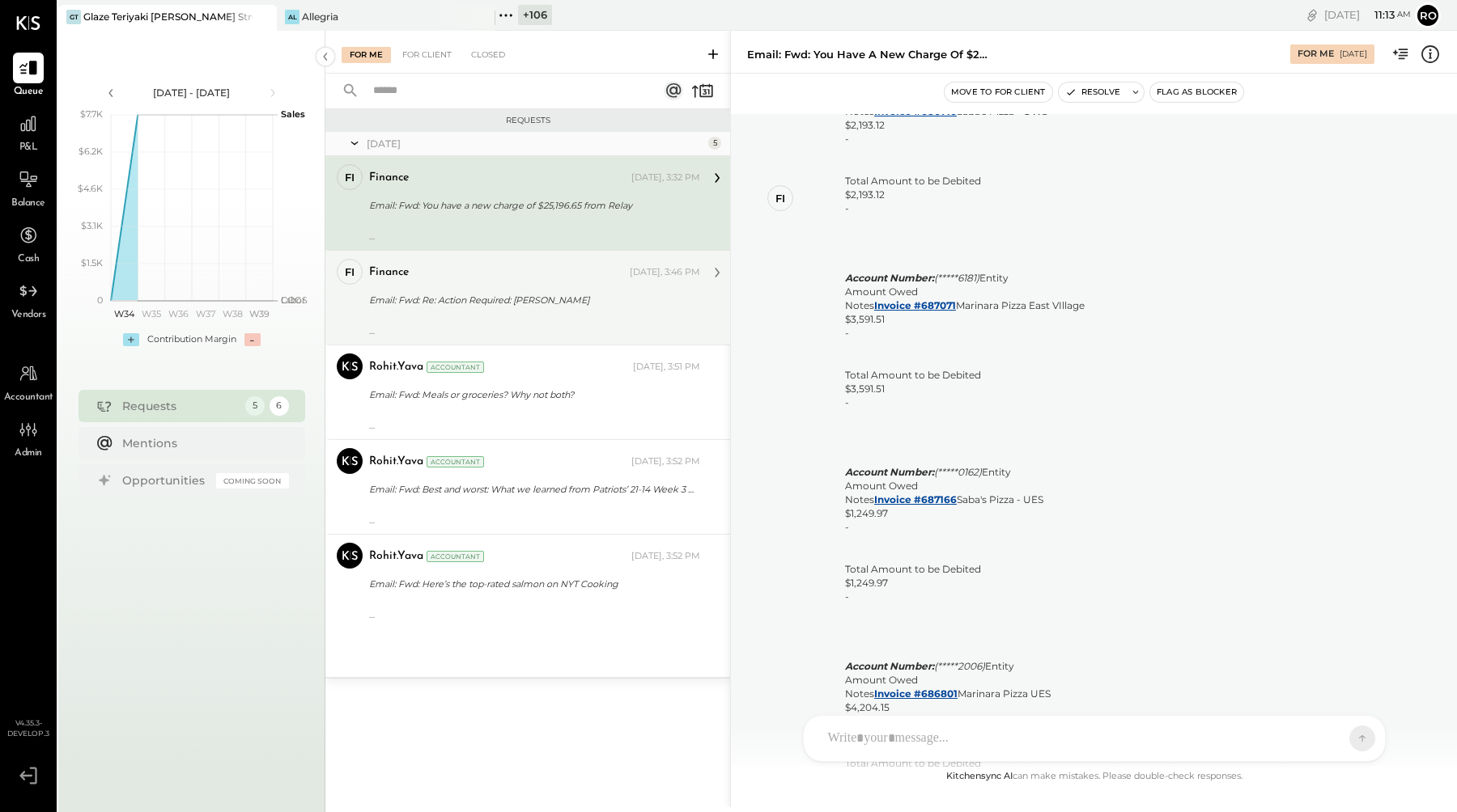
click at [465, 290] on div "Email: Fwd: Re: Action Required: Mamma Luca" at bounding box center [532, 300] width 326 height 20
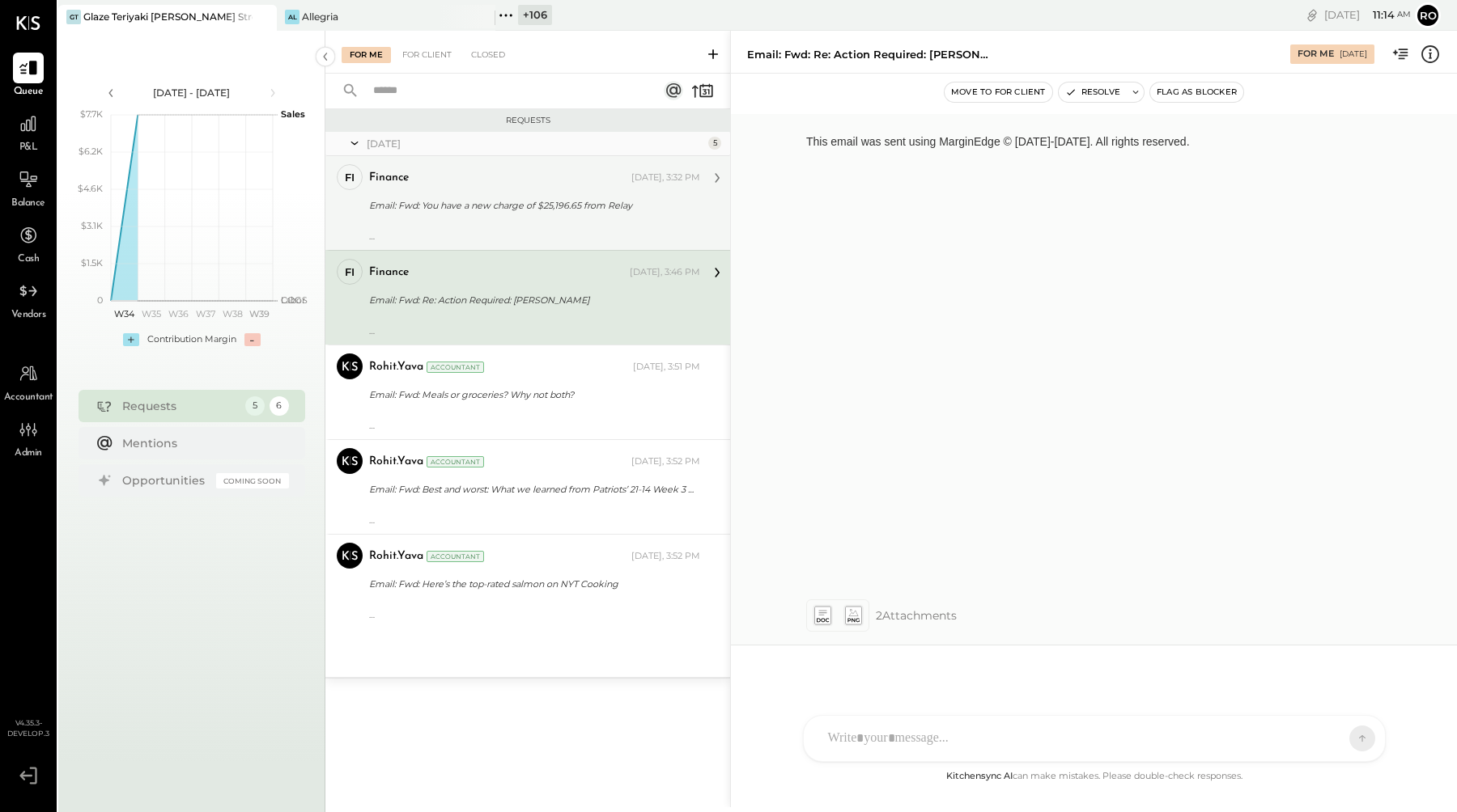
scroll to position [4778, 0]
click at [588, 227] on div at bounding box center [534, 225] width 331 height 11
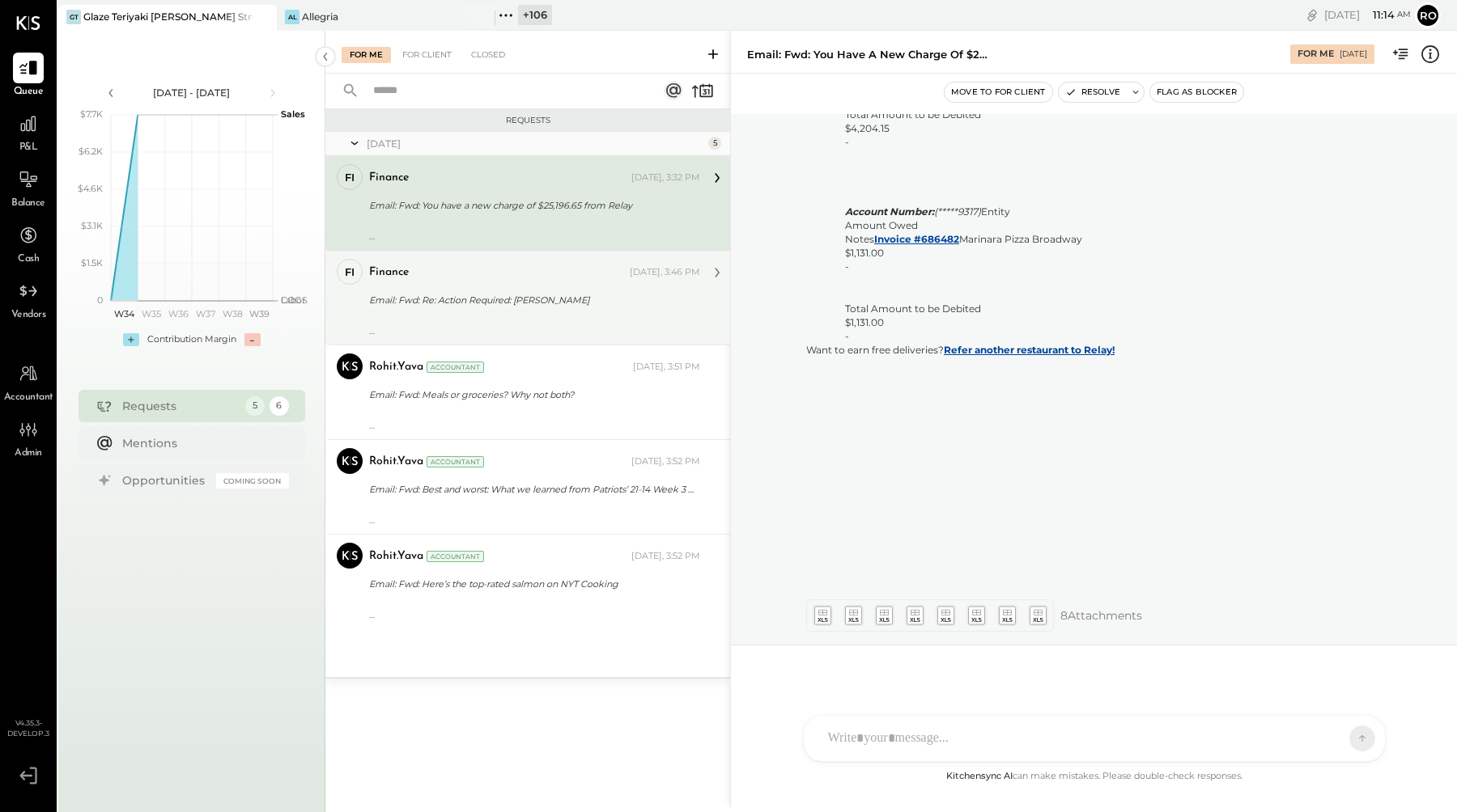
click at [594, 286] on div "finance Yesterday, 3:46 PM" at bounding box center [534, 272] width 331 height 27
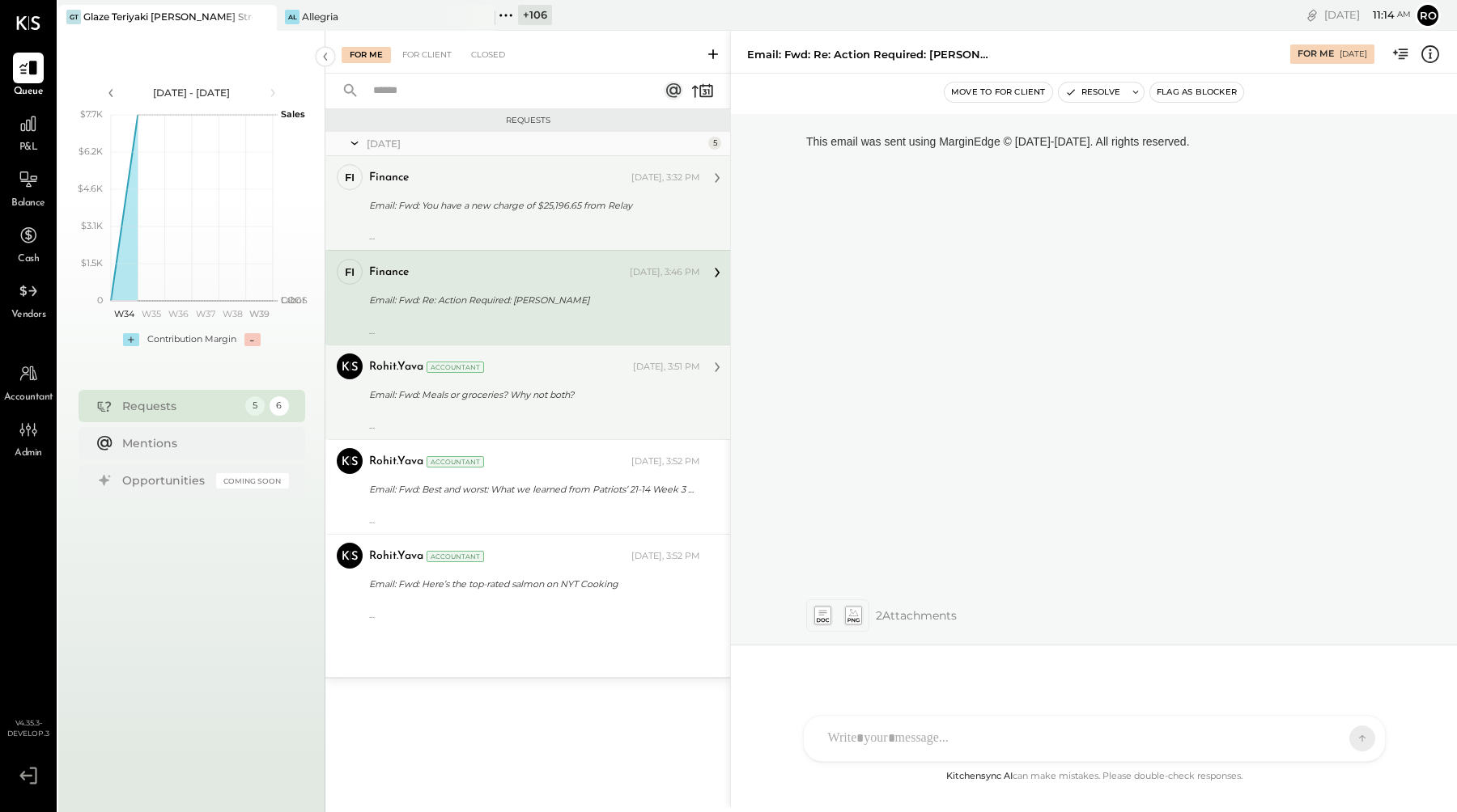
click at [609, 390] on div "Email: Fwd: Meals or groceries? Why not both?" at bounding box center [532, 394] width 326 height 16
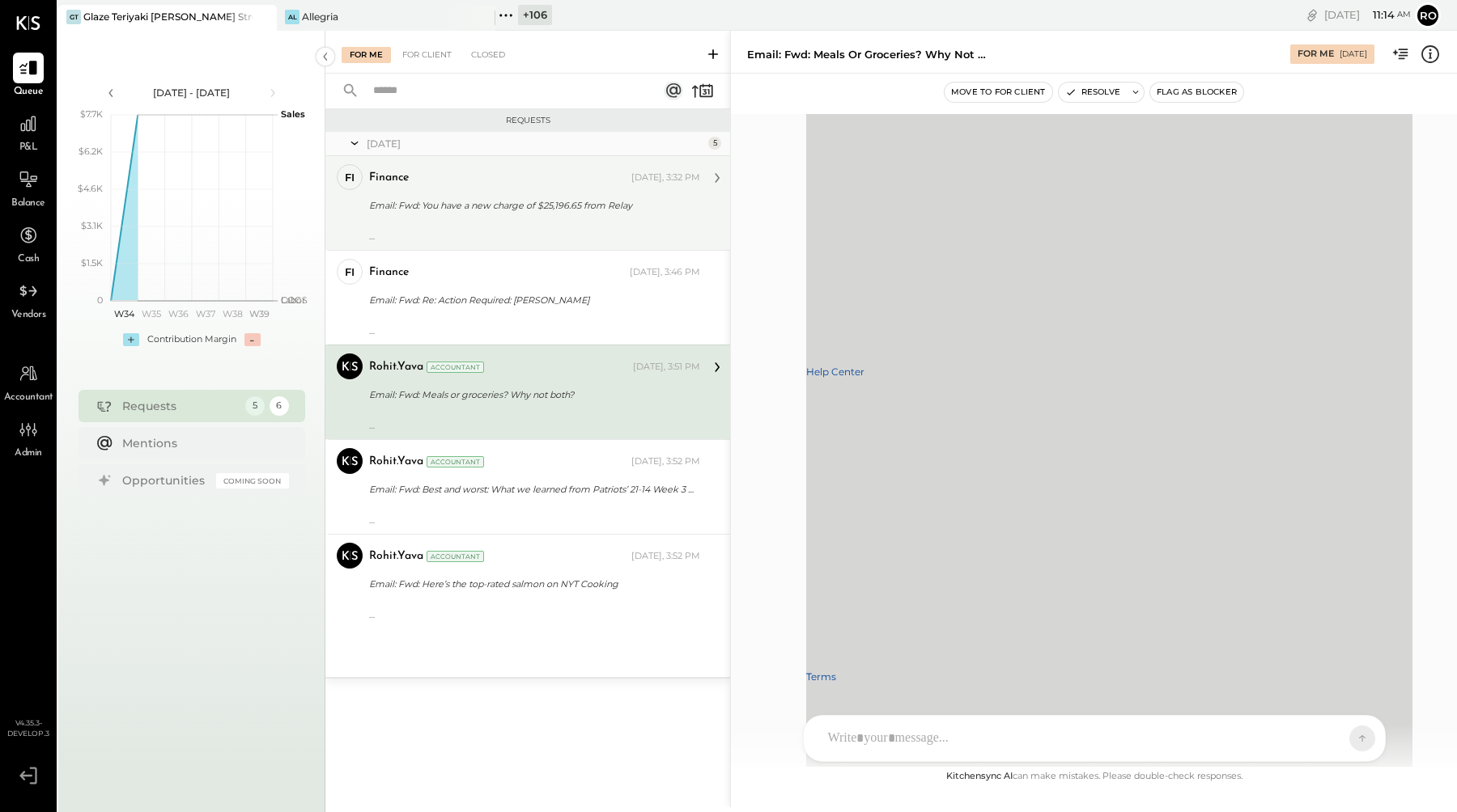
scroll to position [36956, 0]
click at [540, 395] on div "Email: Fwd: Meals or groceries? Why not both?" at bounding box center [532, 394] width 326 height 16
drag, startPoint x: 870, startPoint y: 341, endPoint x: 870, endPoint y: 201, distance: 140.0
click at [870, 201] on div "(Amost) everything you need in one place ͏ ͏ ͏ ͏ ͏ ͏ ͏ ͏ ­ ͏ ͏ ͏ ͏ ͏ ͏ ͏ ͏ ­ ͏ …" at bounding box center [1108, 712] width 606 height 40466
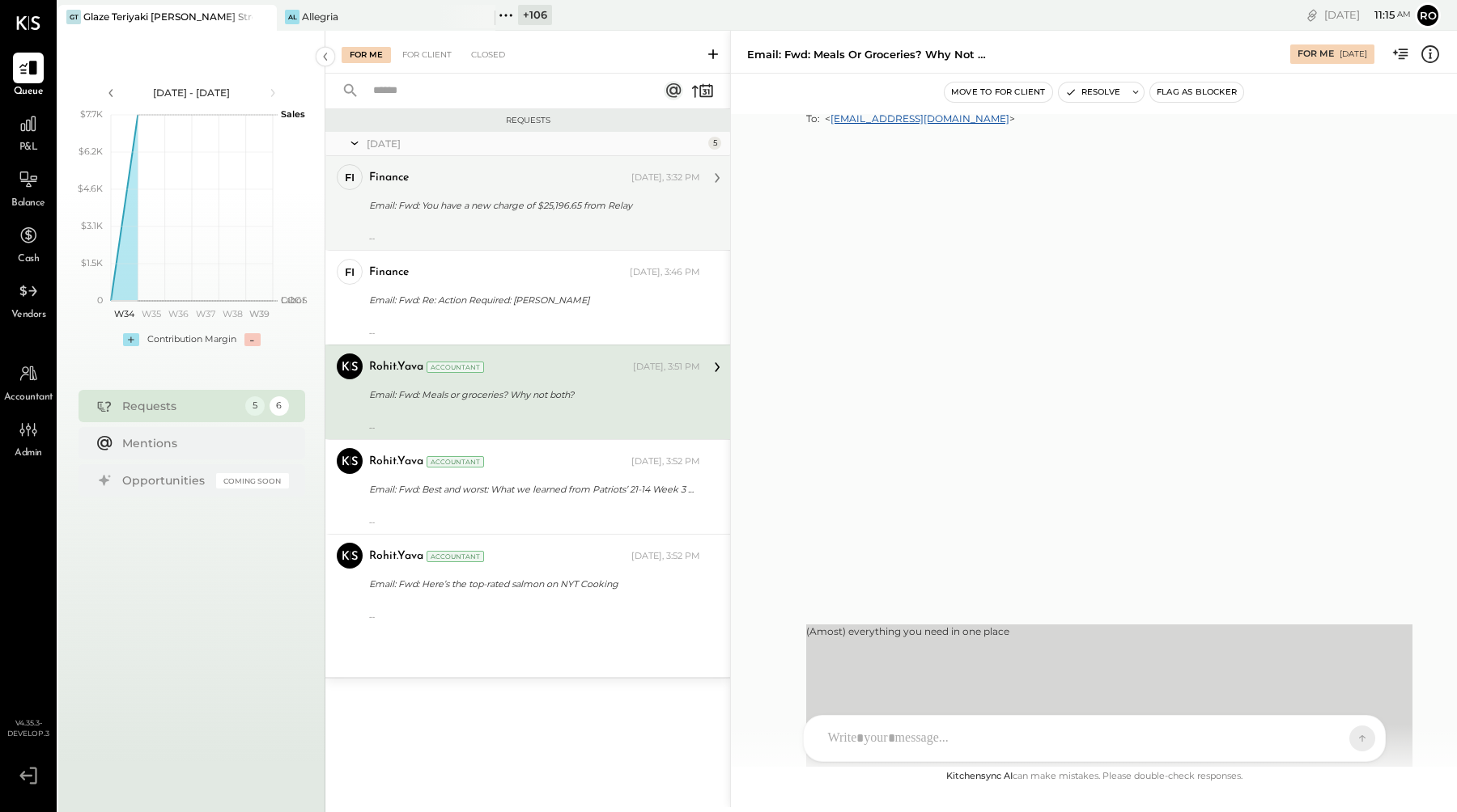
scroll to position [0, 0]
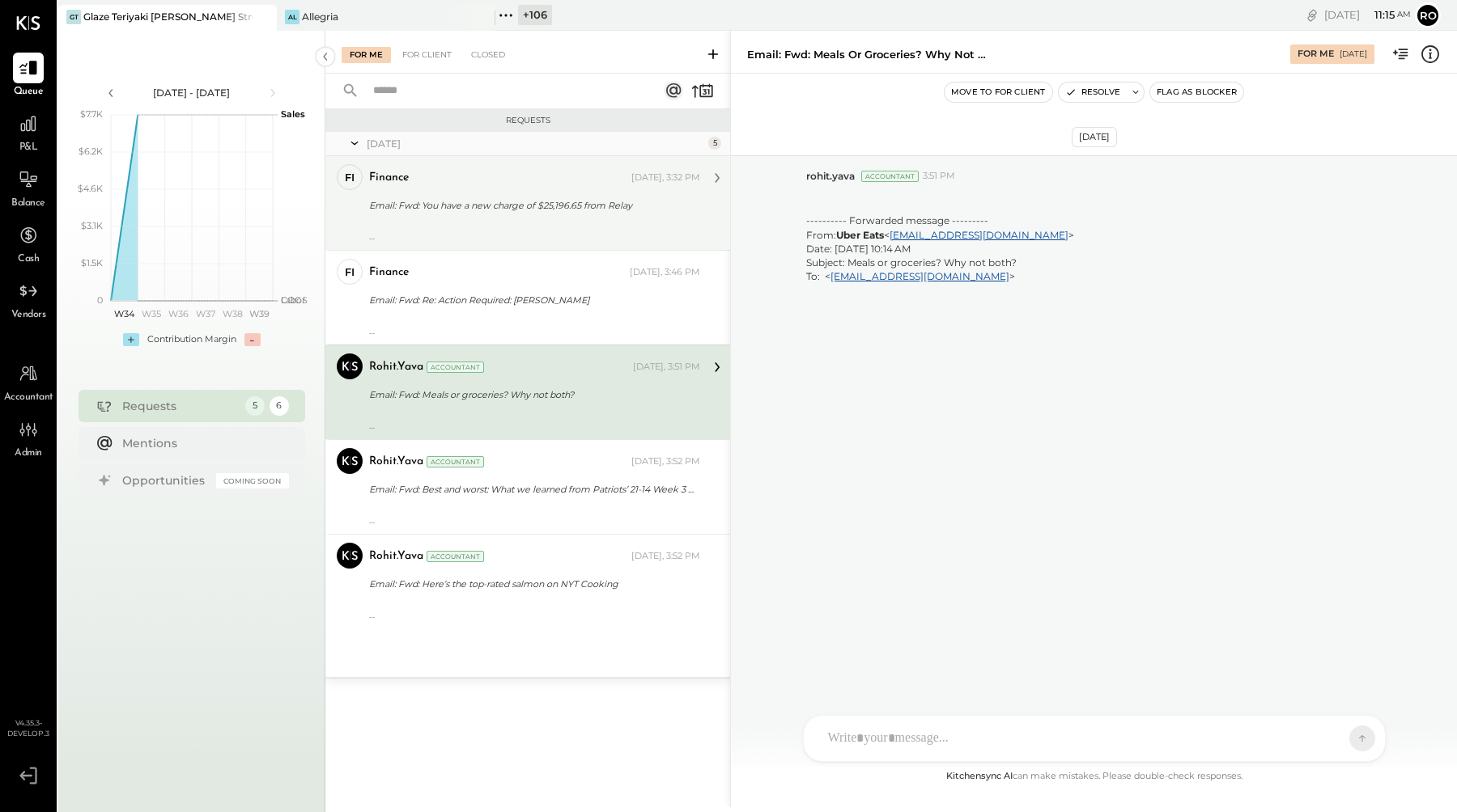
click at [555, 416] on div "---------- Forwarded message --------- From: Uber Eats < uber@uber.com > Date: …" at bounding box center [534, 420] width 331 height 22
click at [431, 54] on div "For Client" at bounding box center [427, 54] width 66 height 16
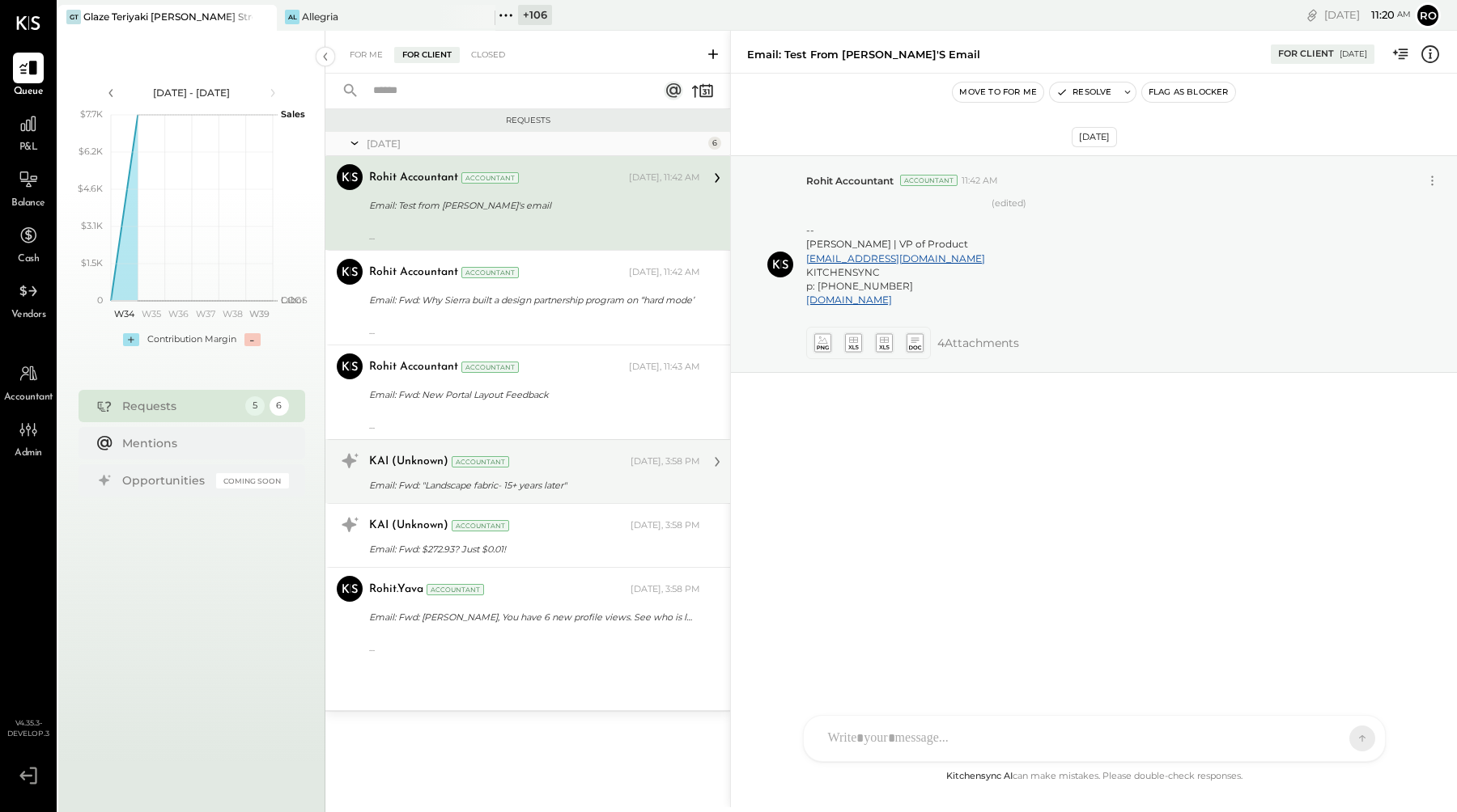
click at [557, 480] on div "Email: Fwd: "Landscape fabric- 15+ years later"" at bounding box center [532, 485] width 326 height 16
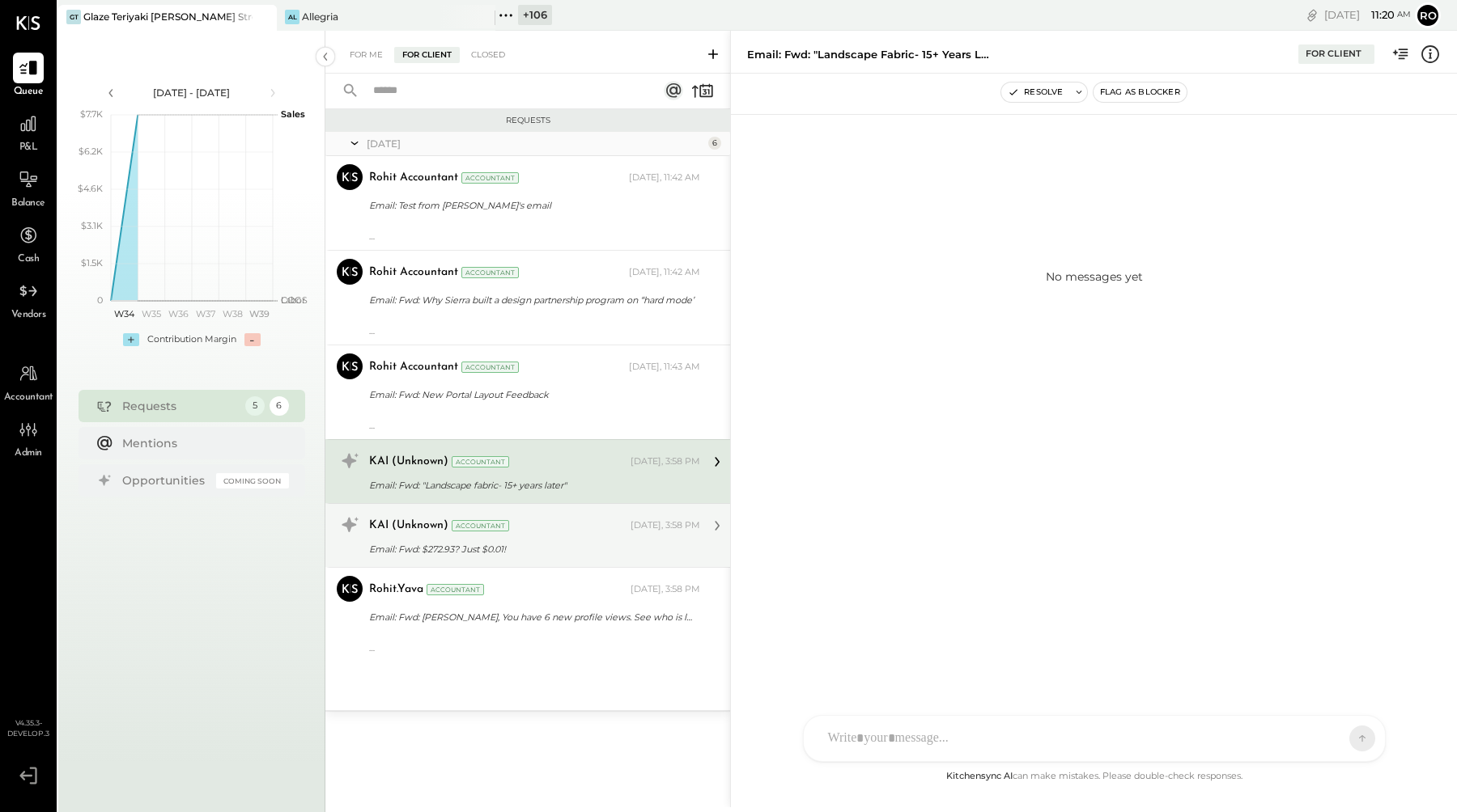
click at [586, 540] on div "Email: Fwd: $272.93? Just $0.01!" at bounding box center [532, 549] width 326 height 20
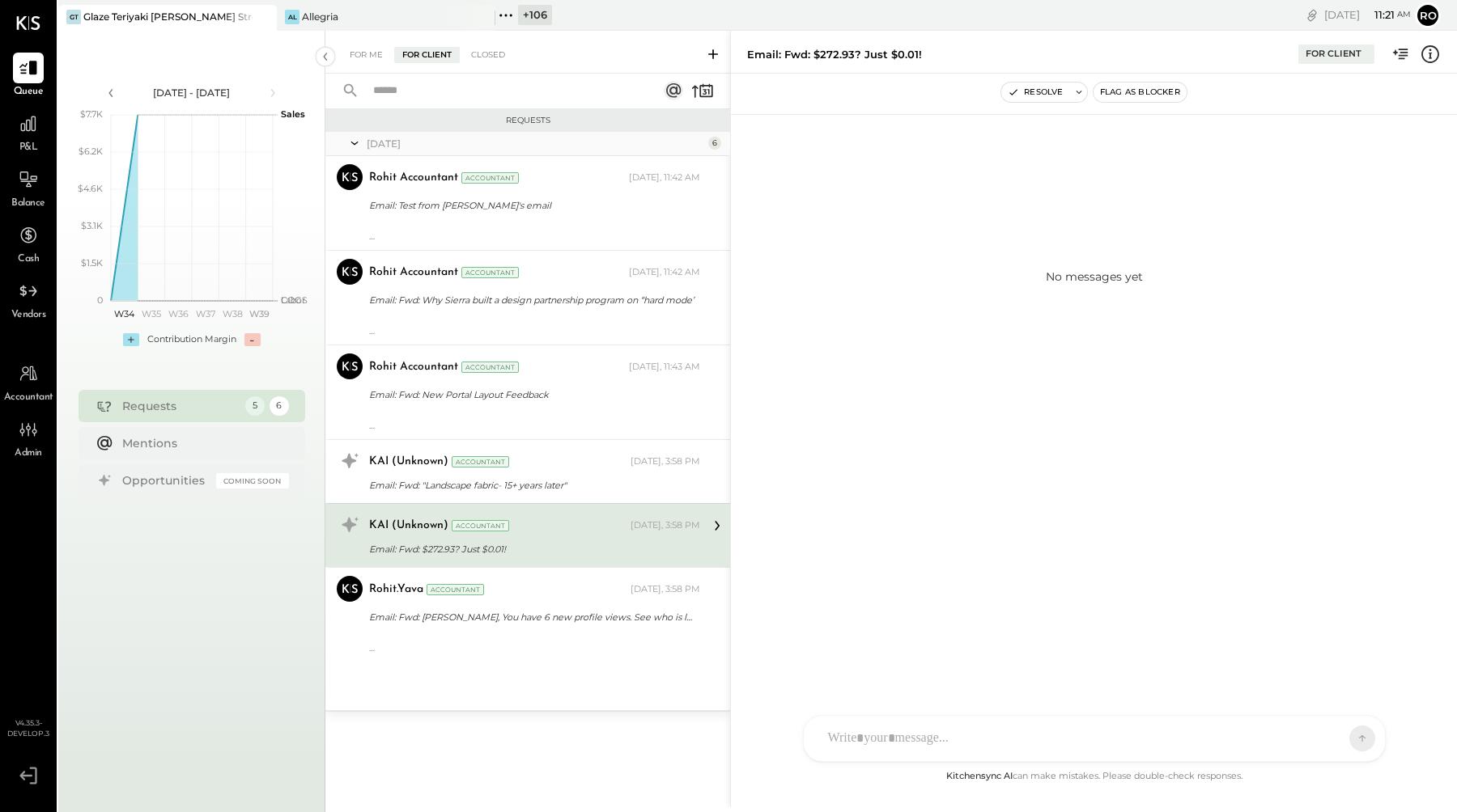
click at [1428, 60] on icon at bounding box center [1430, 54] width 21 height 21
